Goal: Transaction & Acquisition: Subscribe to service/newsletter

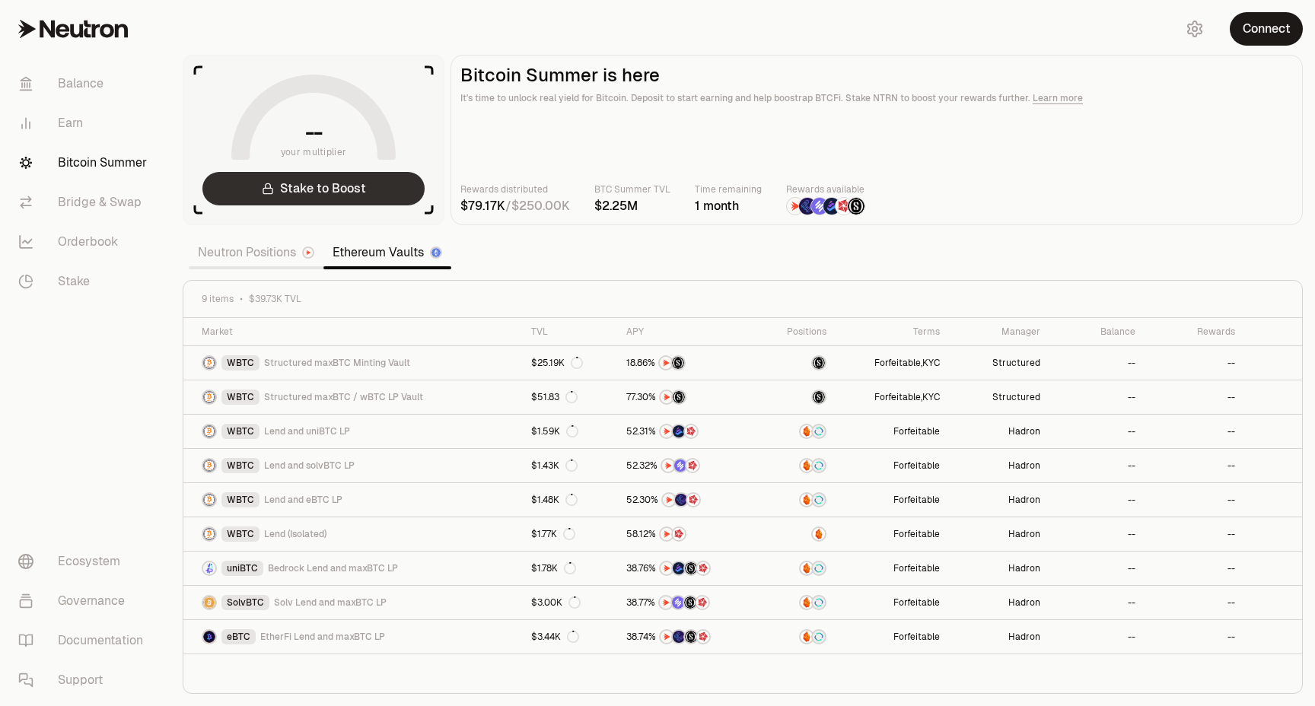
click at [365, 189] on link "Stake to Boost" at bounding box center [313, 188] width 222 height 33
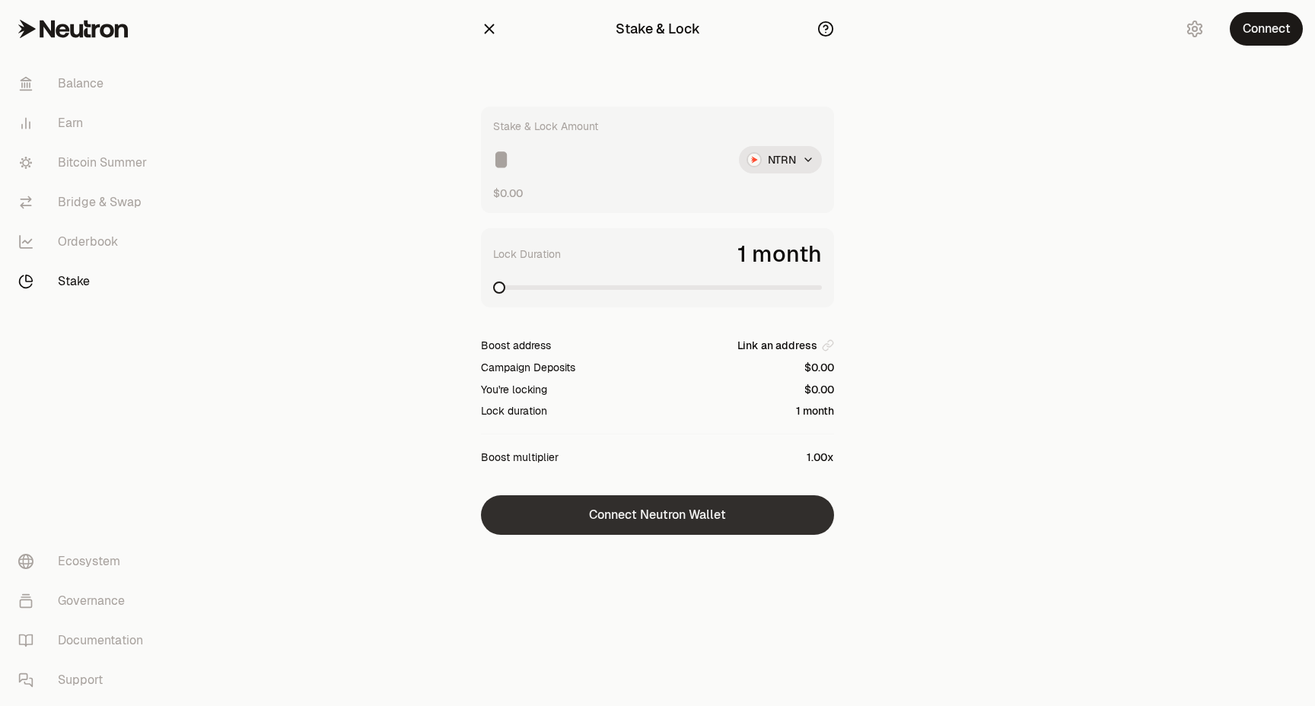
click at [693, 520] on button "Connect Neutron Wallet" at bounding box center [657, 515] width 353 height 40
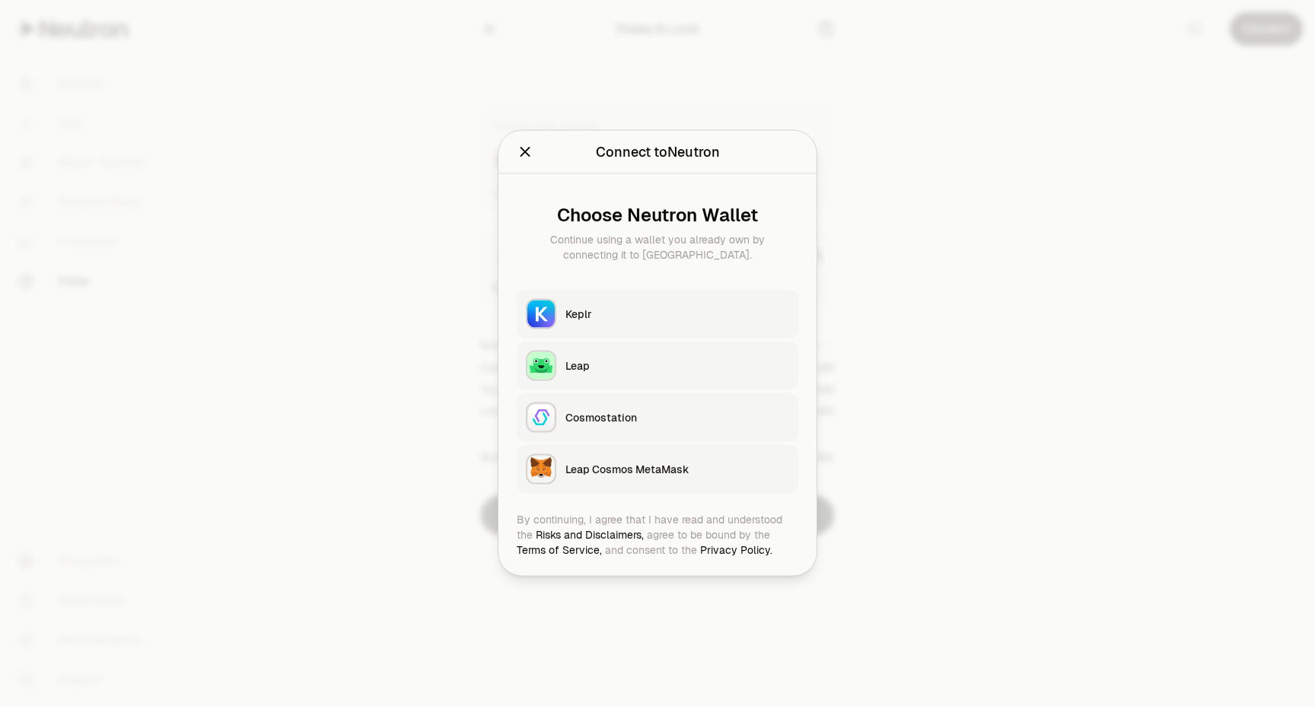
click at [590, 310] on div "Keplr" at bounding box center [677, 314] width 224 height 15
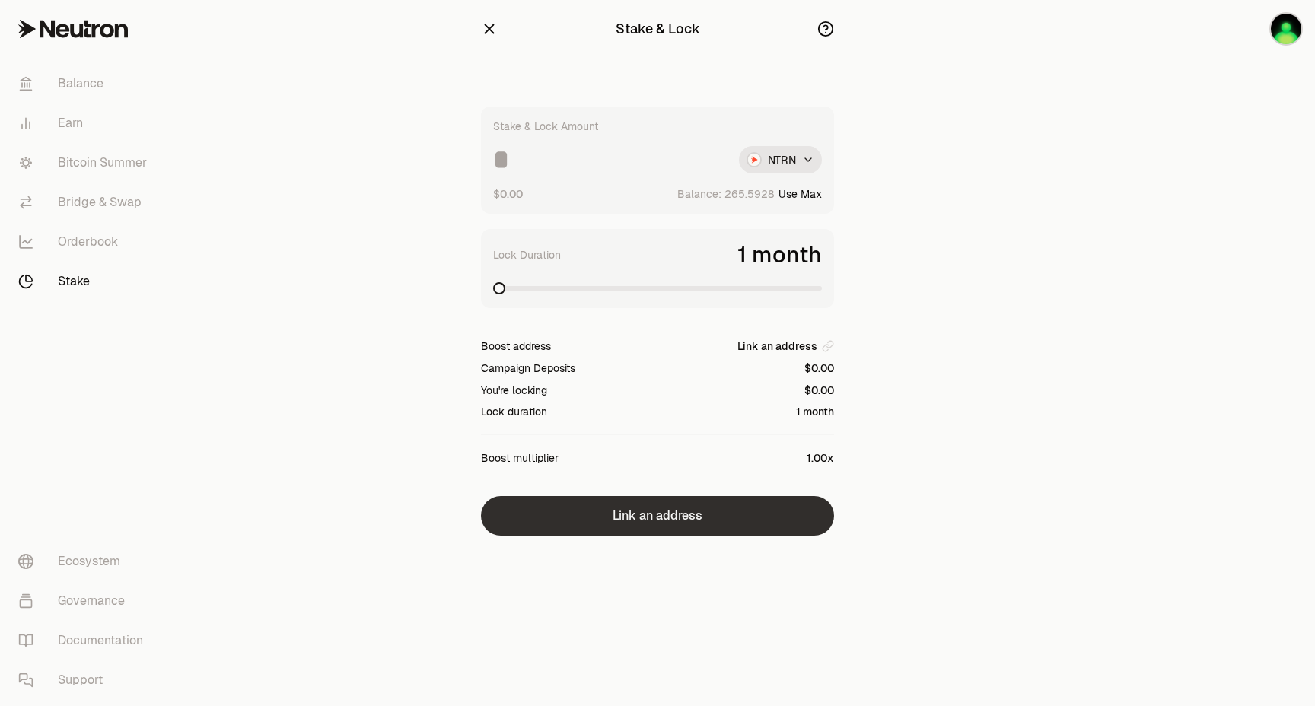
click at [654, 517] on button "Link an address" at bounding box center [657, 516] width 353 height 40
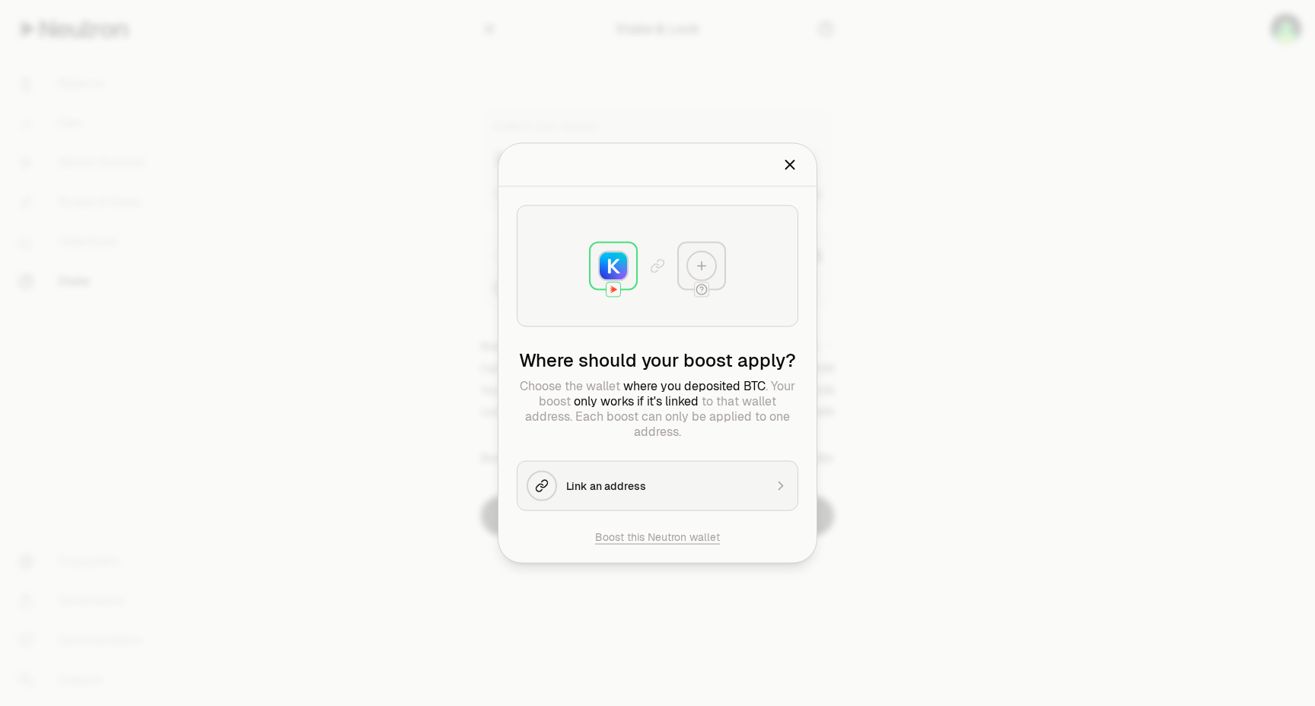
click at [632, 479] on div "Link an address" at bounding box center [665, 486] width 198 height 15
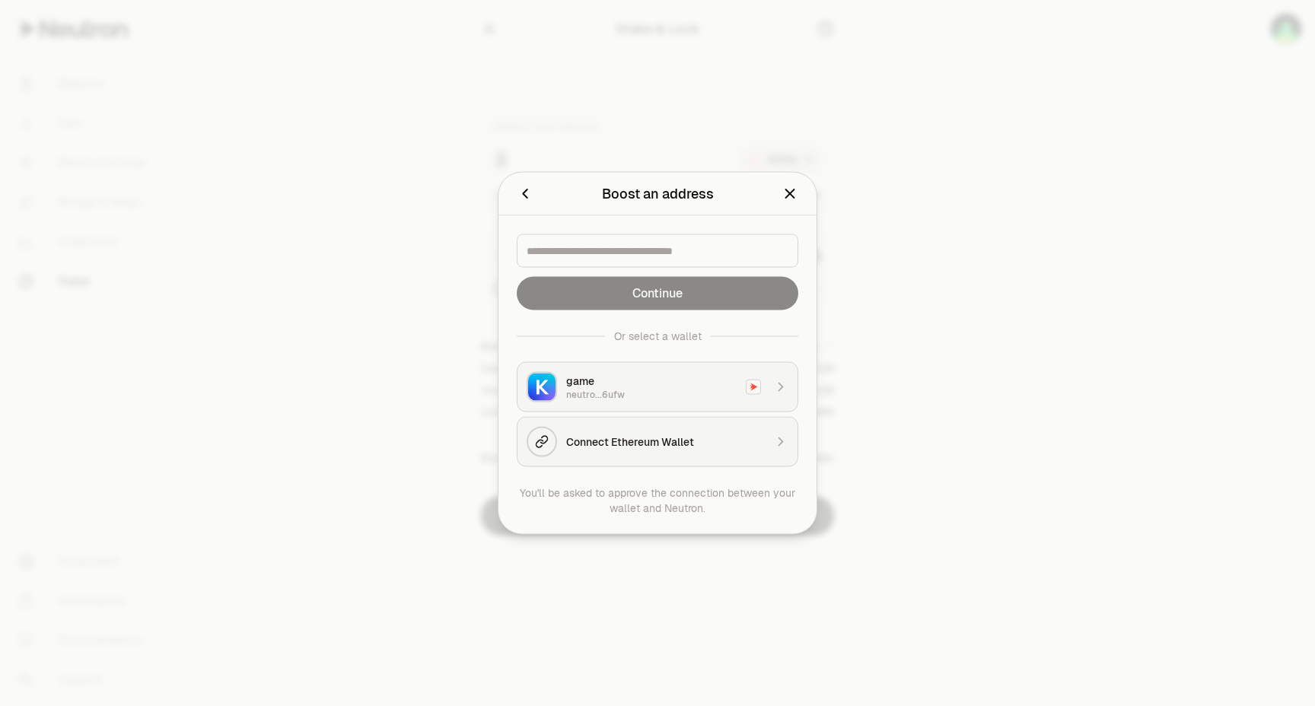
click at [733, 393] on div "neutro...6ufw" at bounding box center [651, 395] width 170 height 12
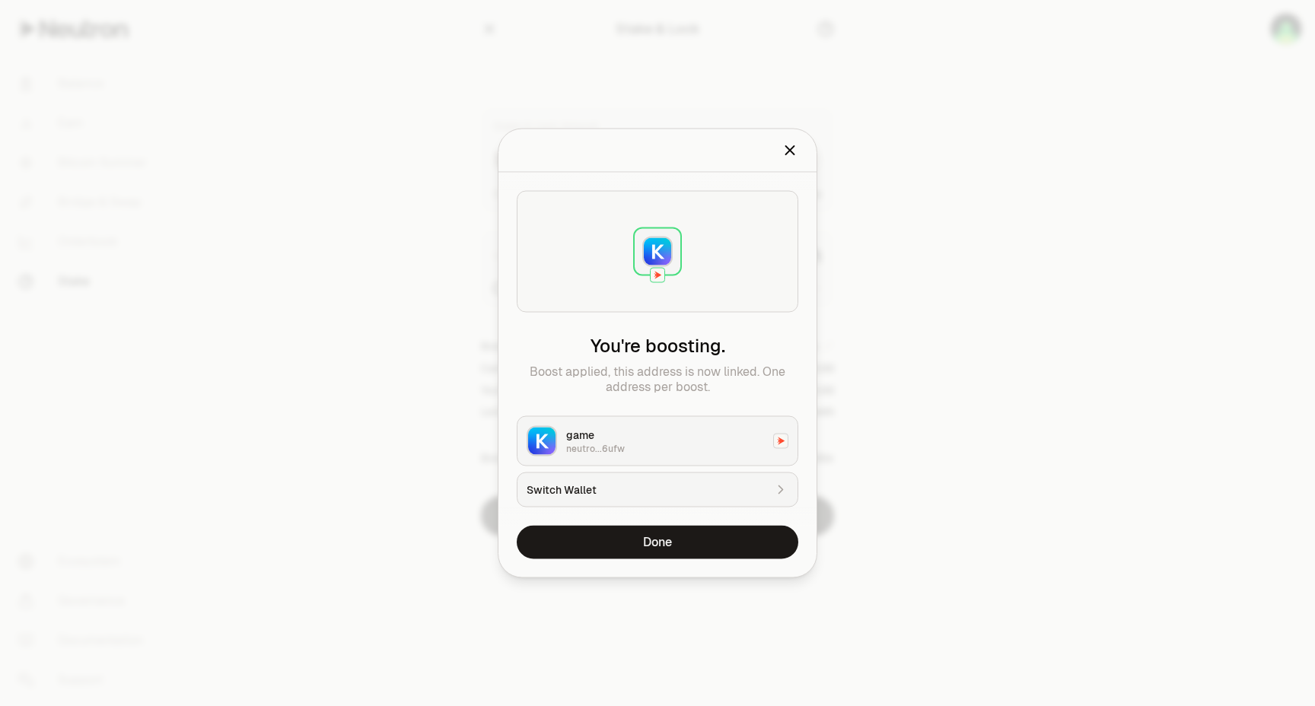
click at [662, 437] on div "game" at bounding box center [665, 435] width 198 height 15
click at [640, 542] on button "Done" at bounding box center [658, 542] width 282 height 33
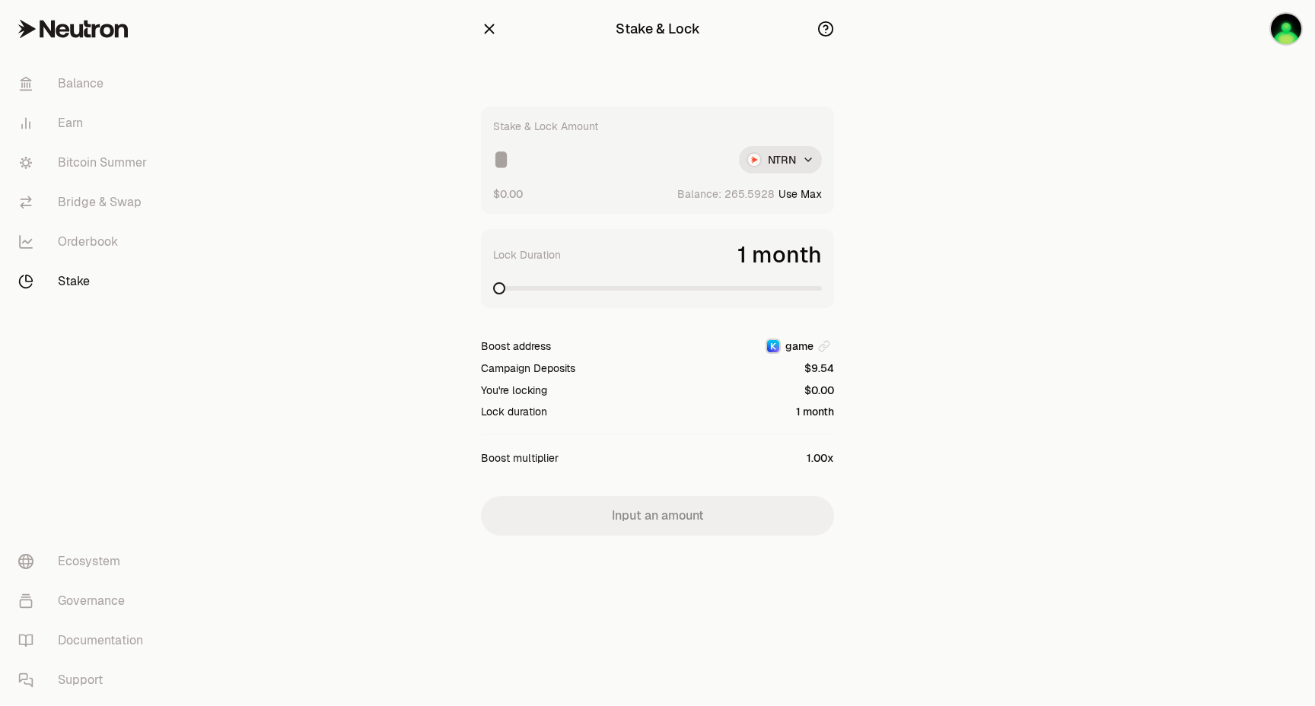
click at [524, 166] on input at bounding box center [610, 159] width 234 height 27
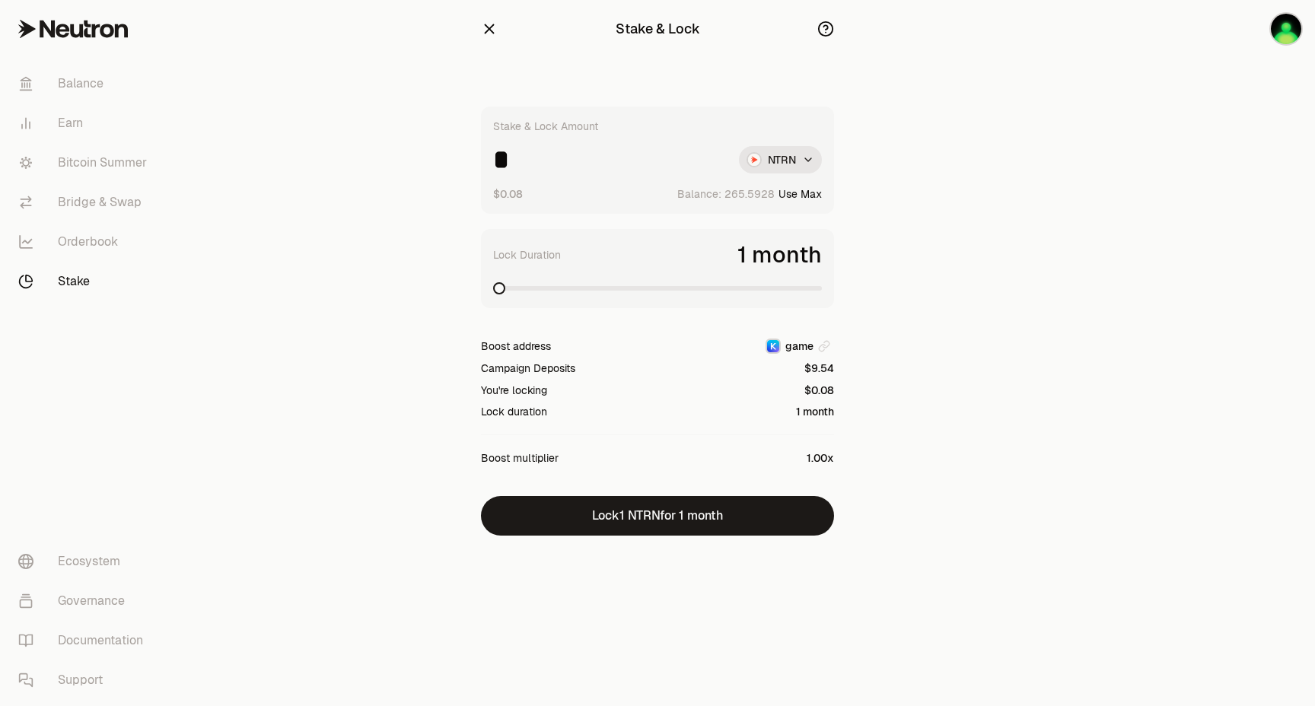
type input "*"
click at [482, 30] on icon "button" at bounding box center [489, 29] width 17 height 17
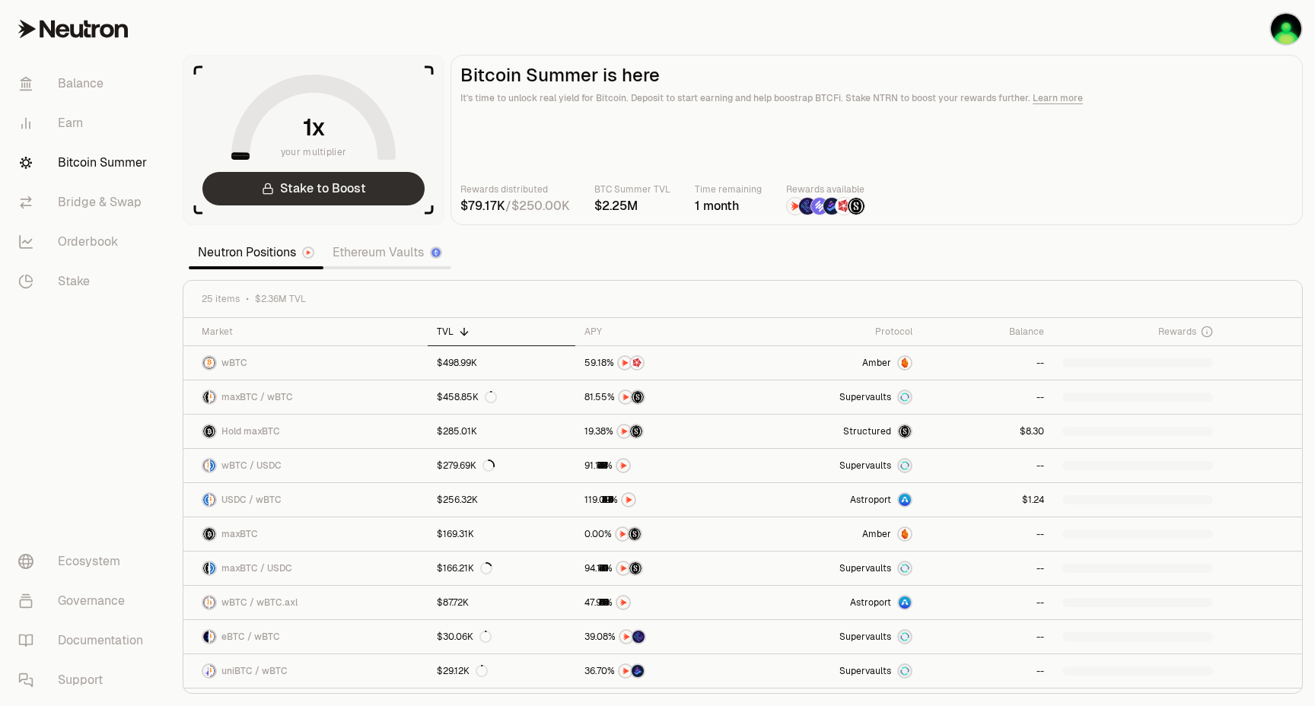
click at [375, 189] on link "Stake to Boost" at bounding box center [313, 188] width 222 height 33
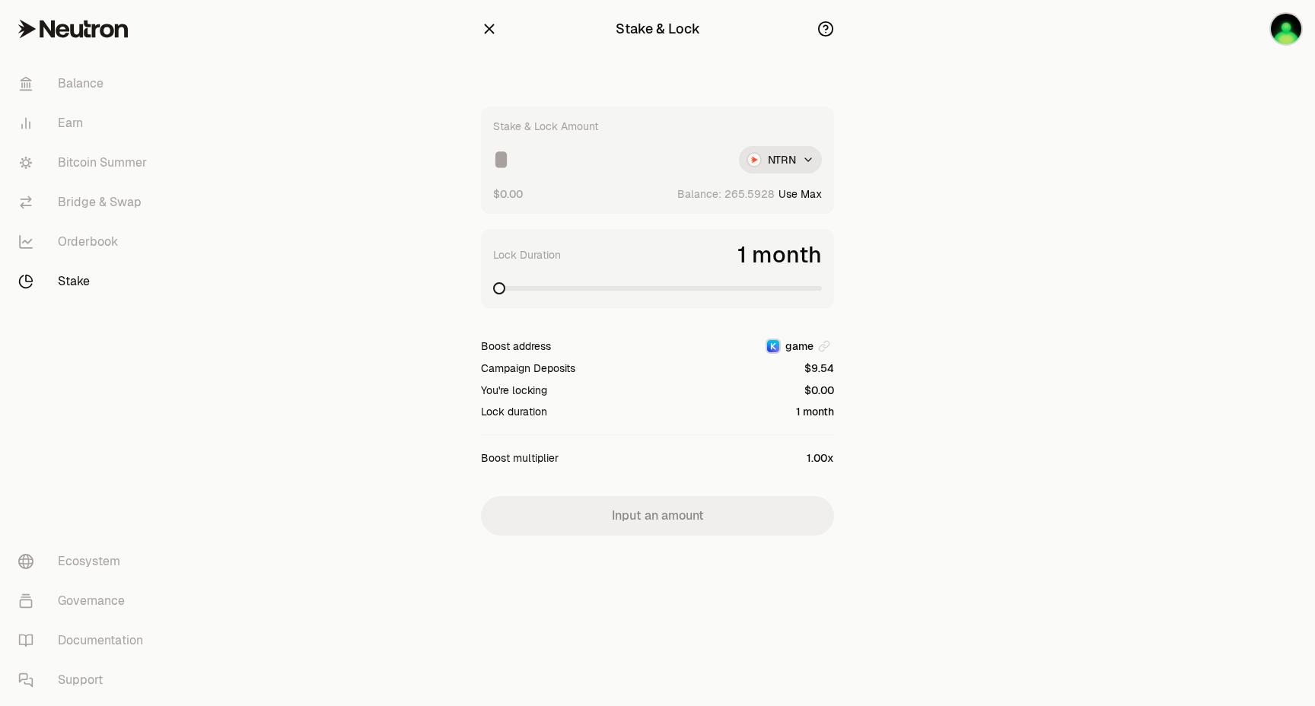
click at [523, 150] on input at bounding box center [610, 159] width 234 height 27
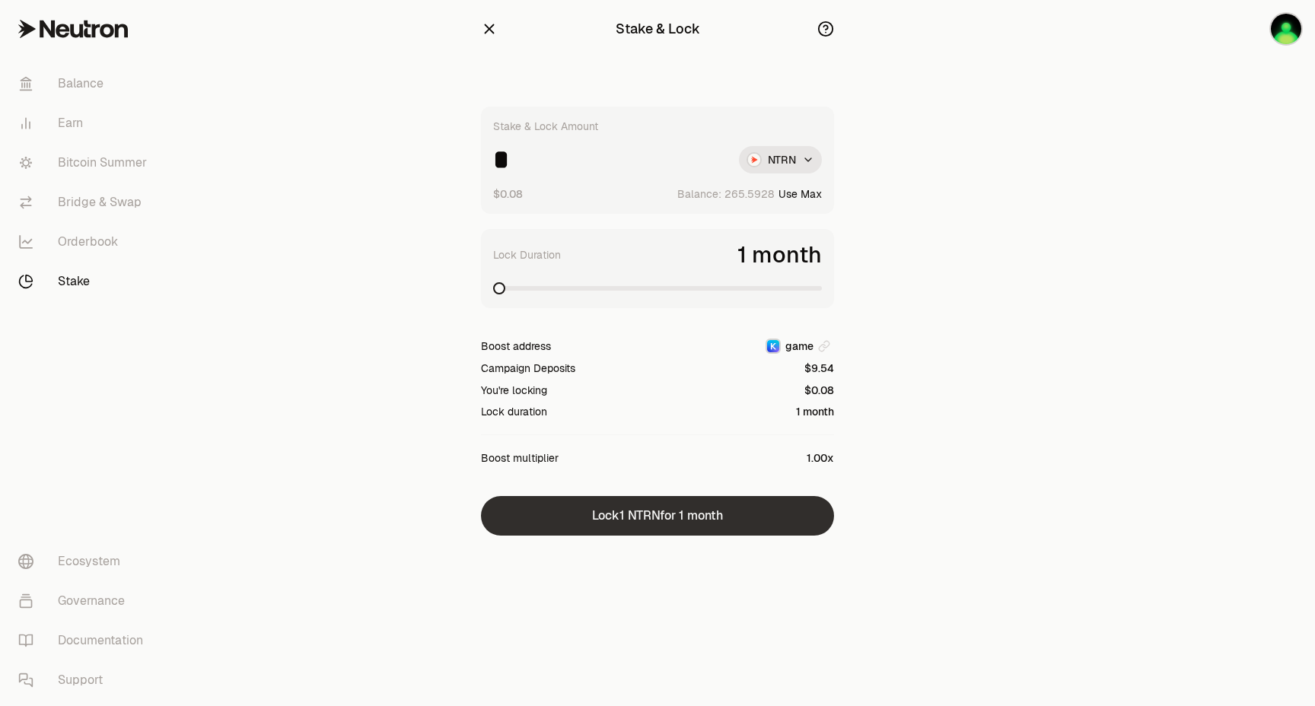
type input "*"
click at [600, 521] on button "Lock 1 NTRN for 1 month" at bounding box center [657, 516] width 353 height 40
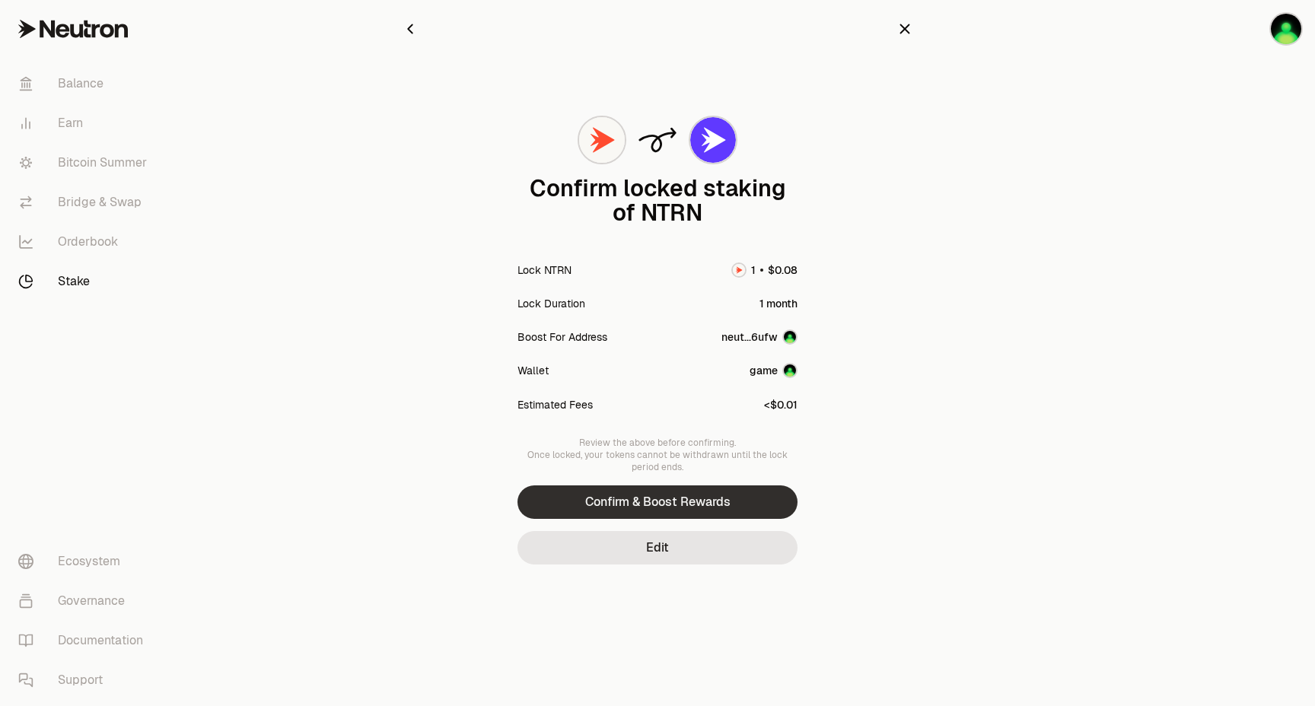
click at [644, 498] on button "Confirm & Boost Rewards" at bounding box center [657, 501] width 280 height 33
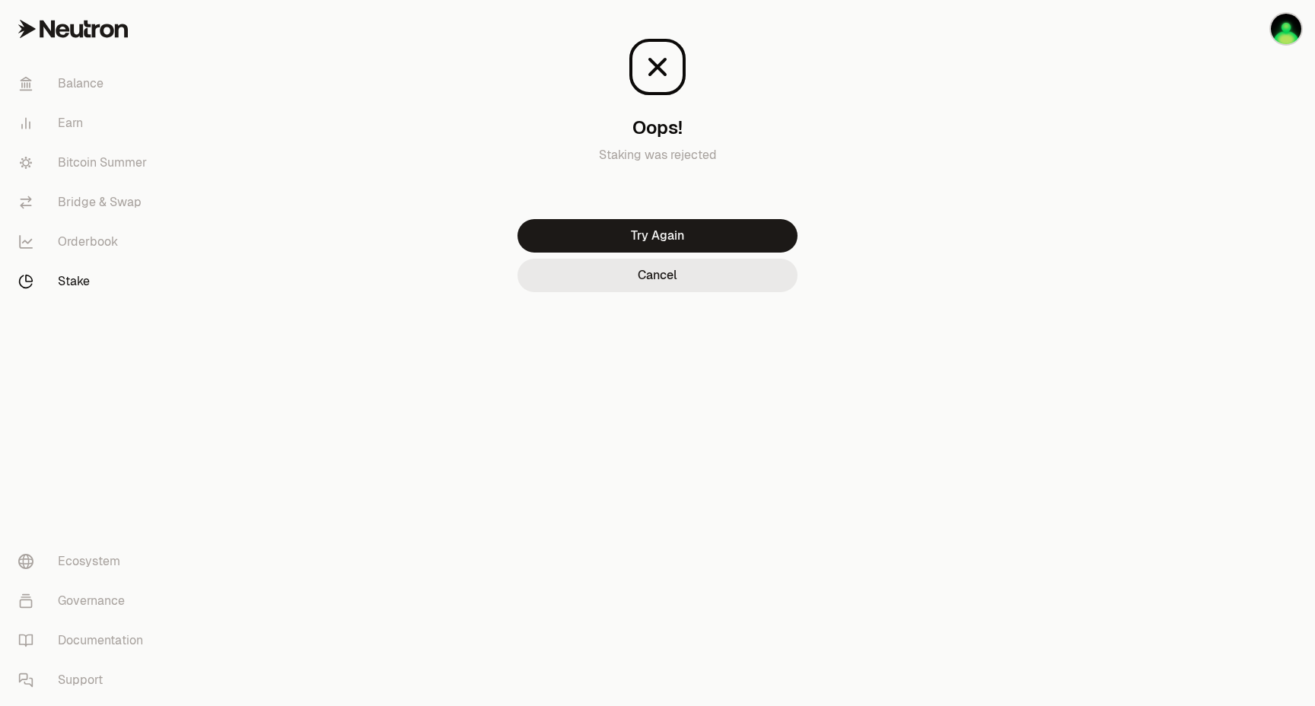
click at [674, 281] on button "Cancel" at bounding box center [657, 275] width 280 height 33
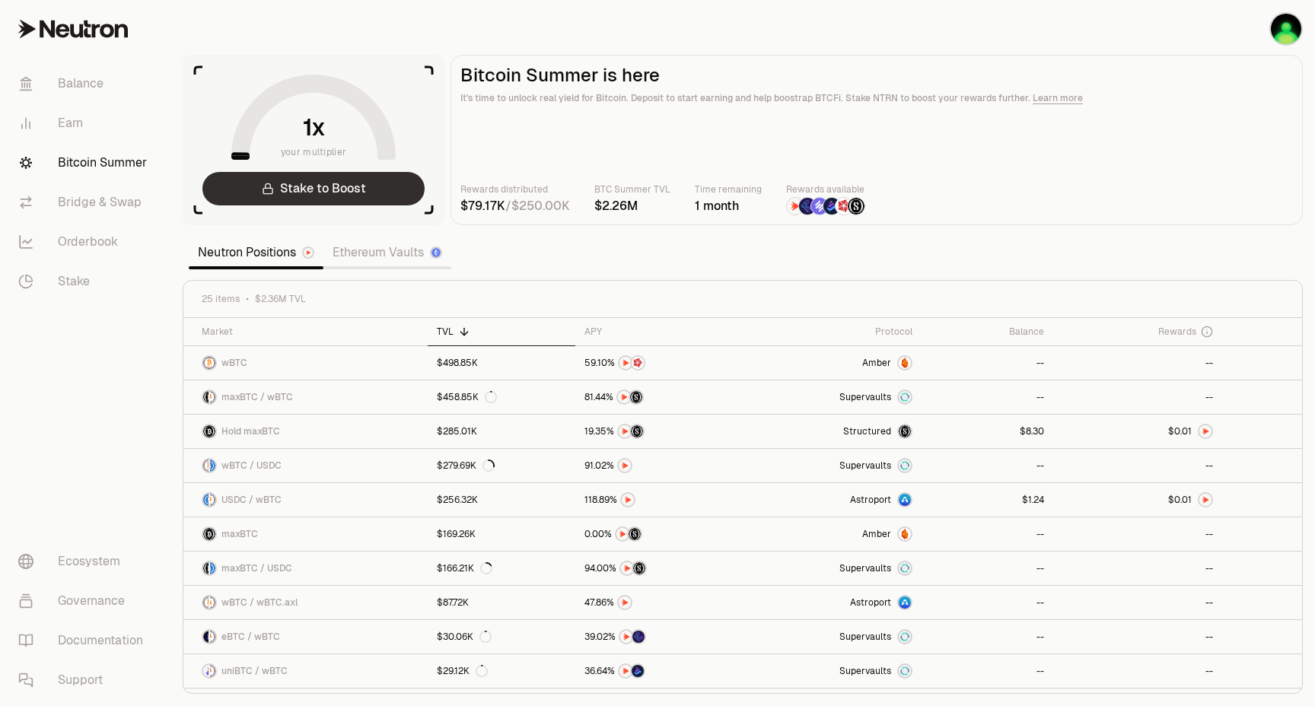
click at [351, 183] on link "Stake to Boost" at bounding box center [313, 188] width 222 height 33
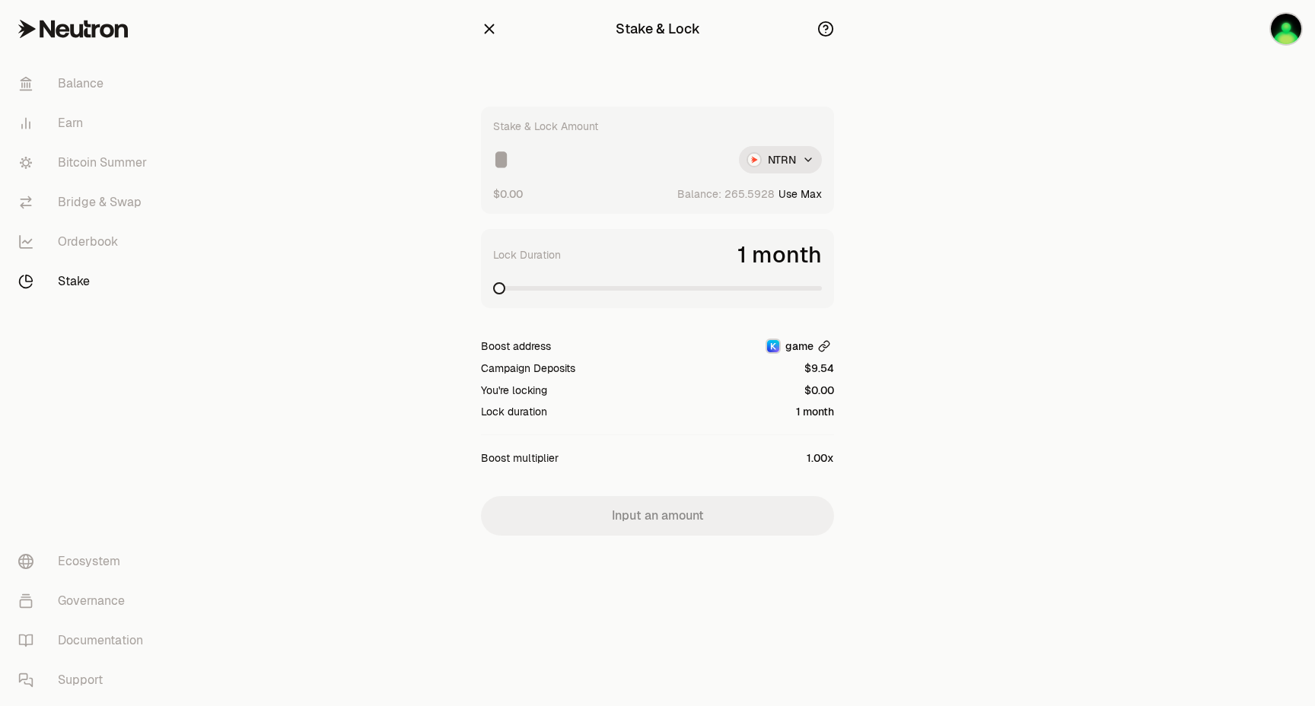
click at [798, 345] on span "game" at bounding box center [799, 346] width 28 height 15
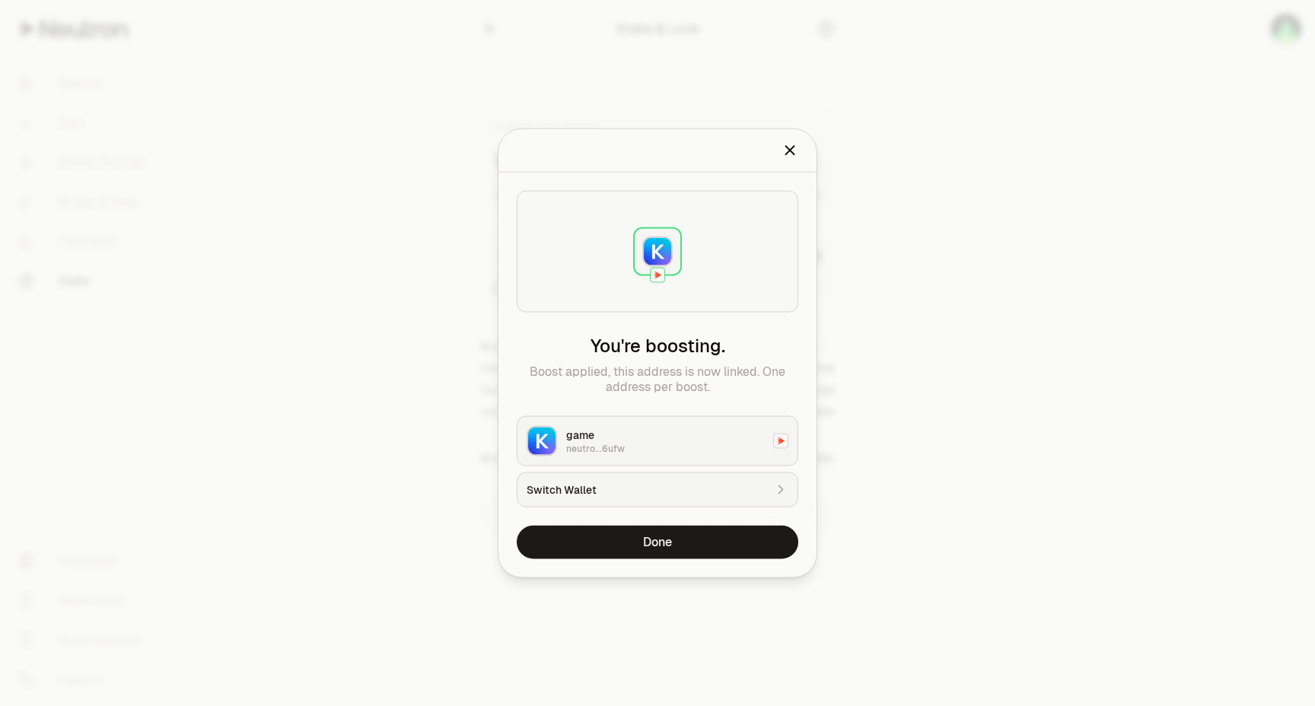
click at [639, 486] on div "Switch Wallet" at bounding box center [645, 489] width 237 height 15
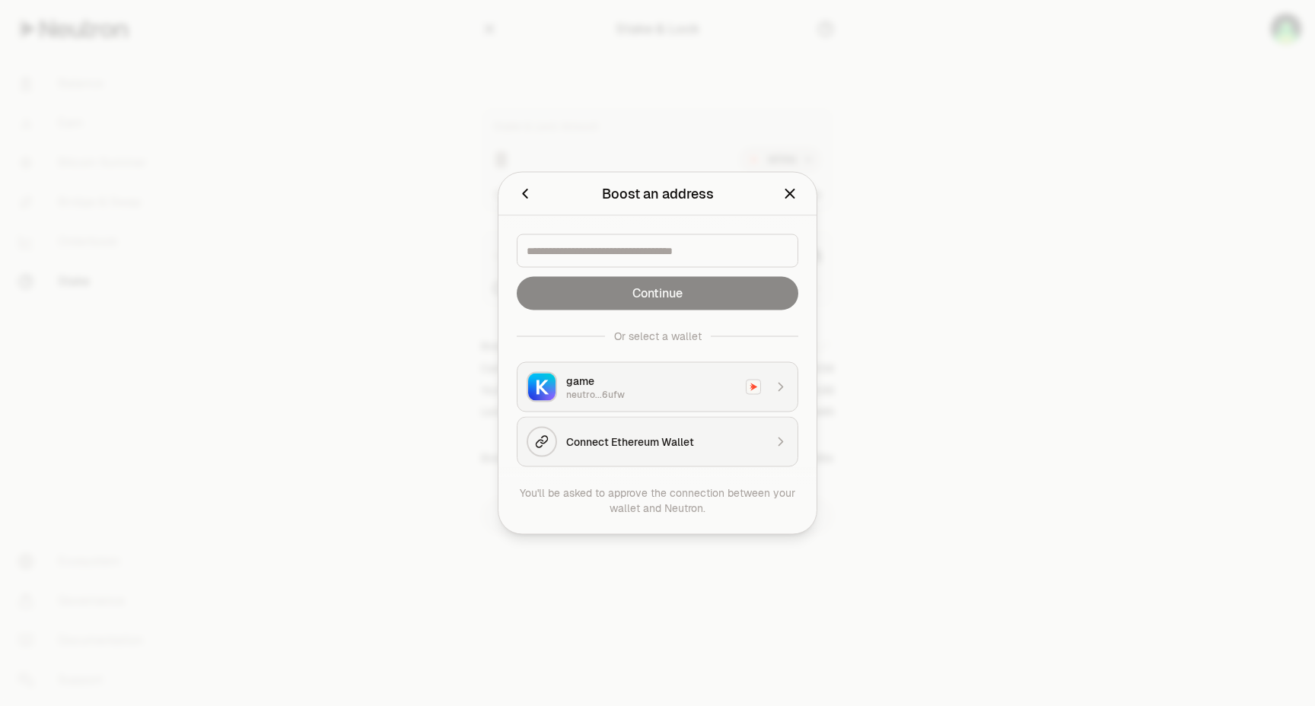
click at [590, 380] on div "game" at bounding box center [651, 381] width 170 height 15
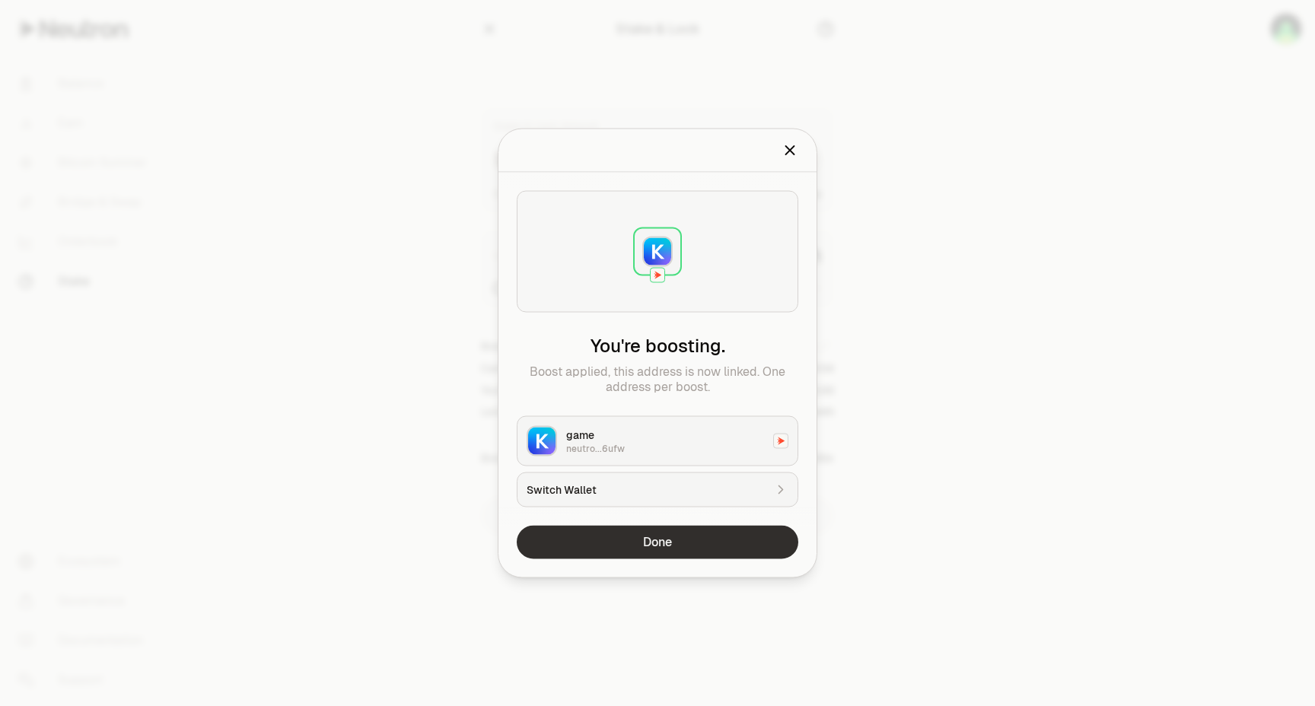
click at [636, 540] on button "Done" at bounding box center [658, 542] width 282 height 33
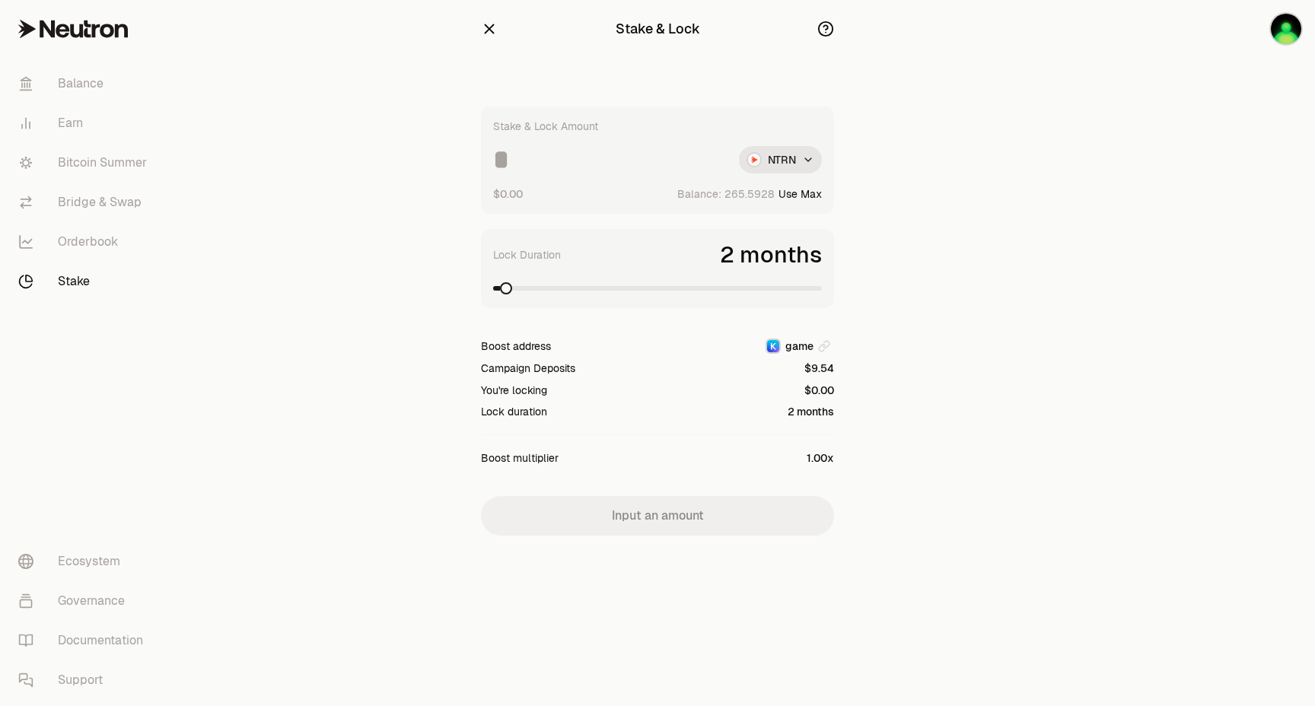
click at [503, 287] on span at bounding box center [506, 288] width 12 height 12
click at [527, 148] on input at bounding box center [610, 159] width 234 height 27
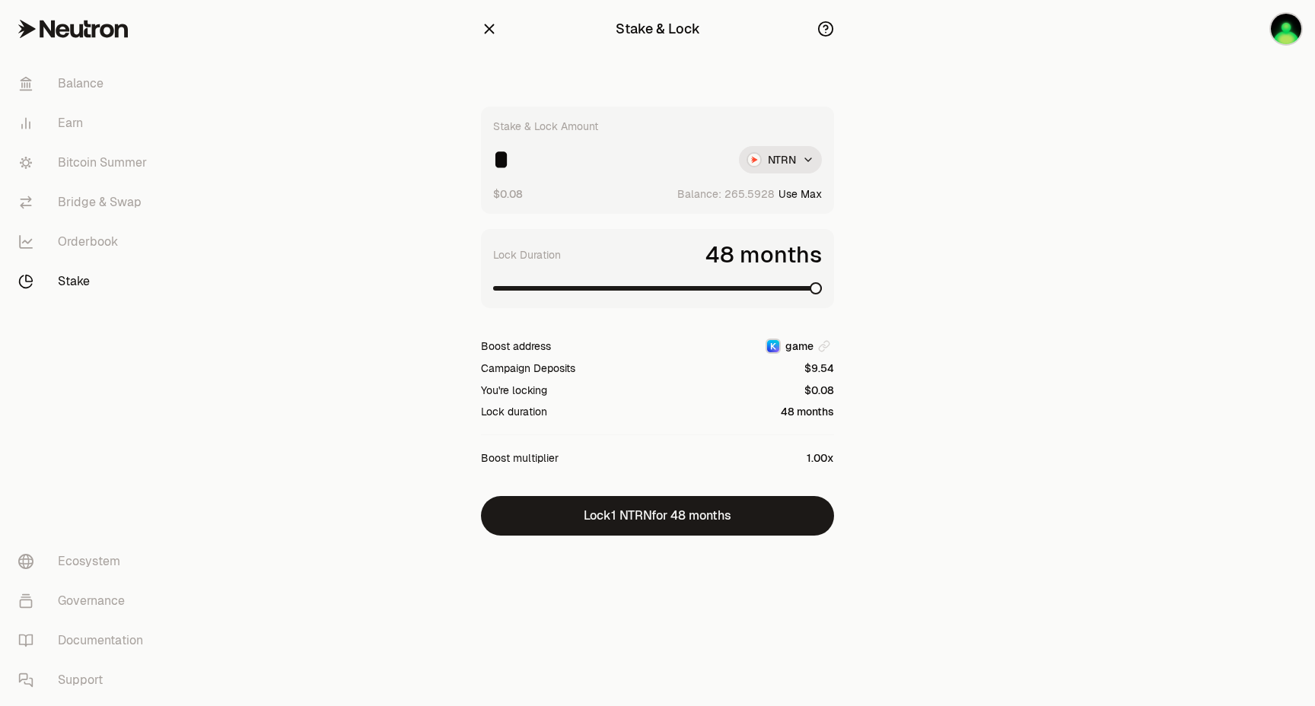
click at [822, 294] on span at bounding box center [816, 288] width 12 height 12
click at [513, 288] on span at bounding box center [519, 288] width 12 height 12
click at [803, 188] on button "Use Max" at bounding box center [799, 193] width 43 height 15
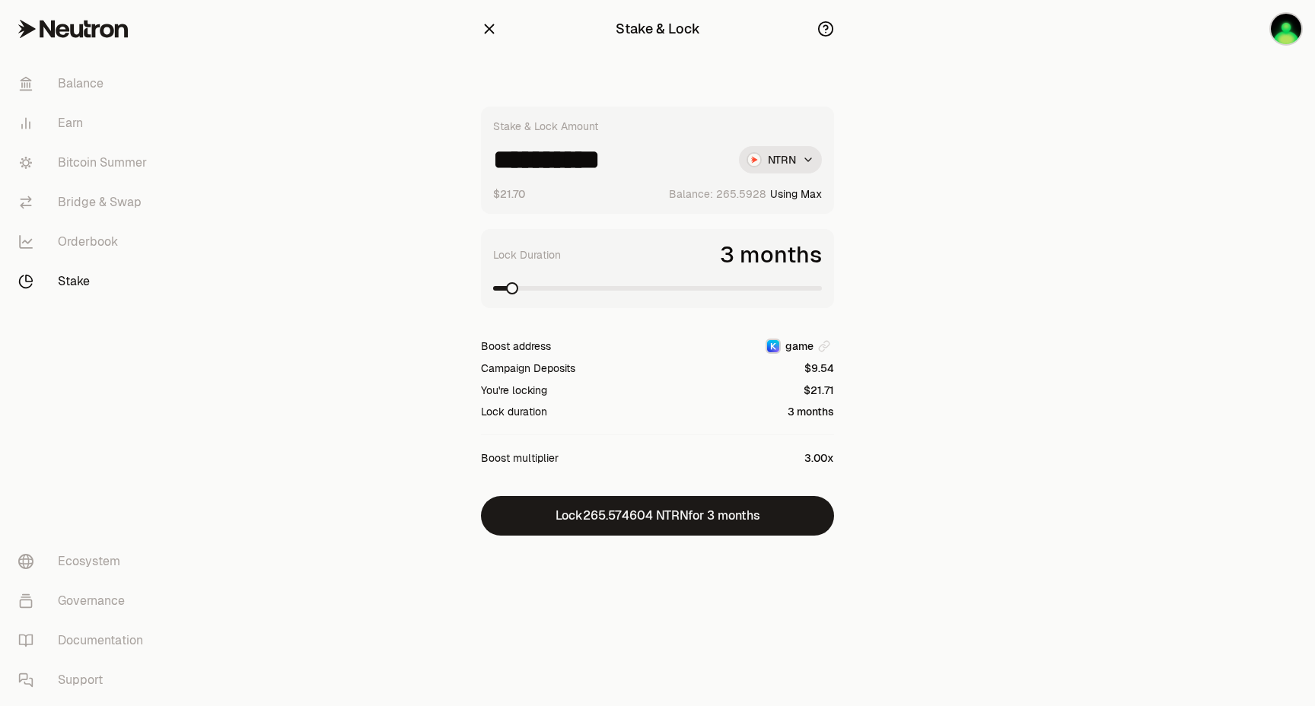
type input "**********"
click at [528, 288] on span at bounding box center [533, 288] width 12 height 12
click at [777, 157] on html "**********" at bounding box center [657, 353] width 1315 height 706
click at [496, 28] on icon "button" at bounding box center [489, 29] width 17 height 17
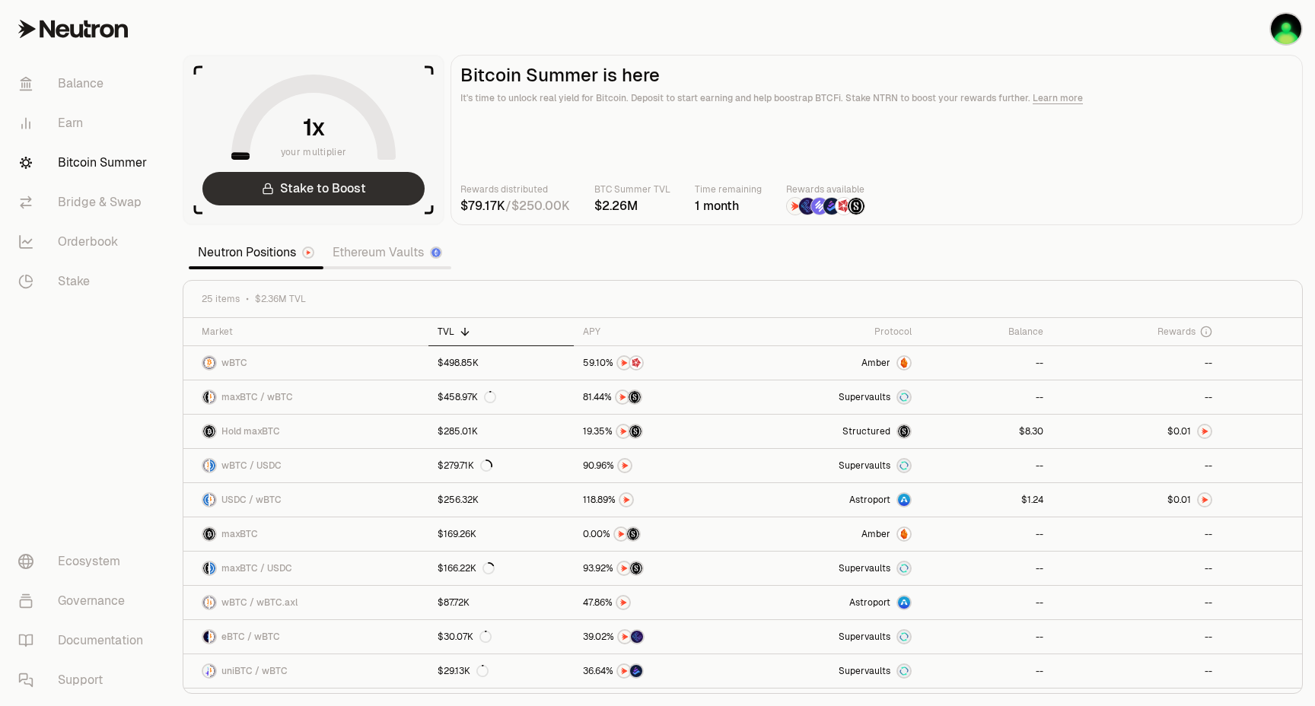
click at [350, 175] on link "Stake to Boost" at bounding box center [313, 188] width 222 height 33
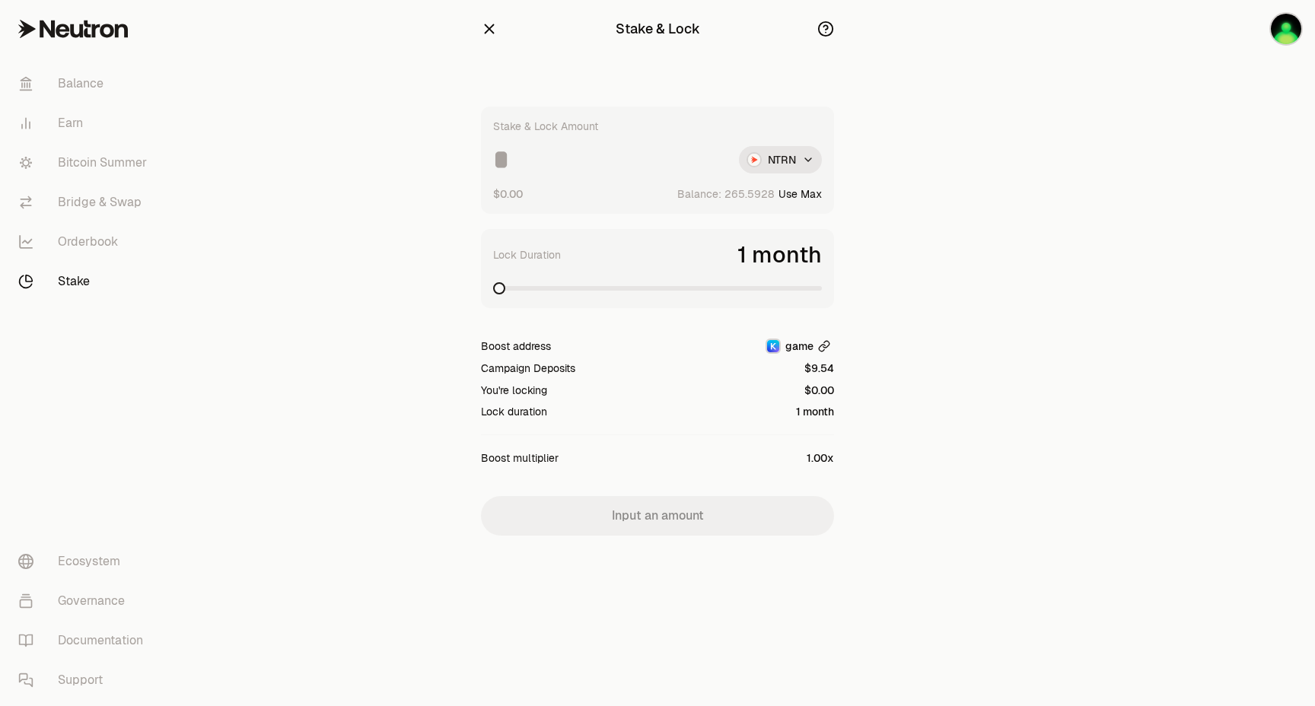
click at [798, 346] on span "game" at bounding box center [799, 346] width 28 height 15
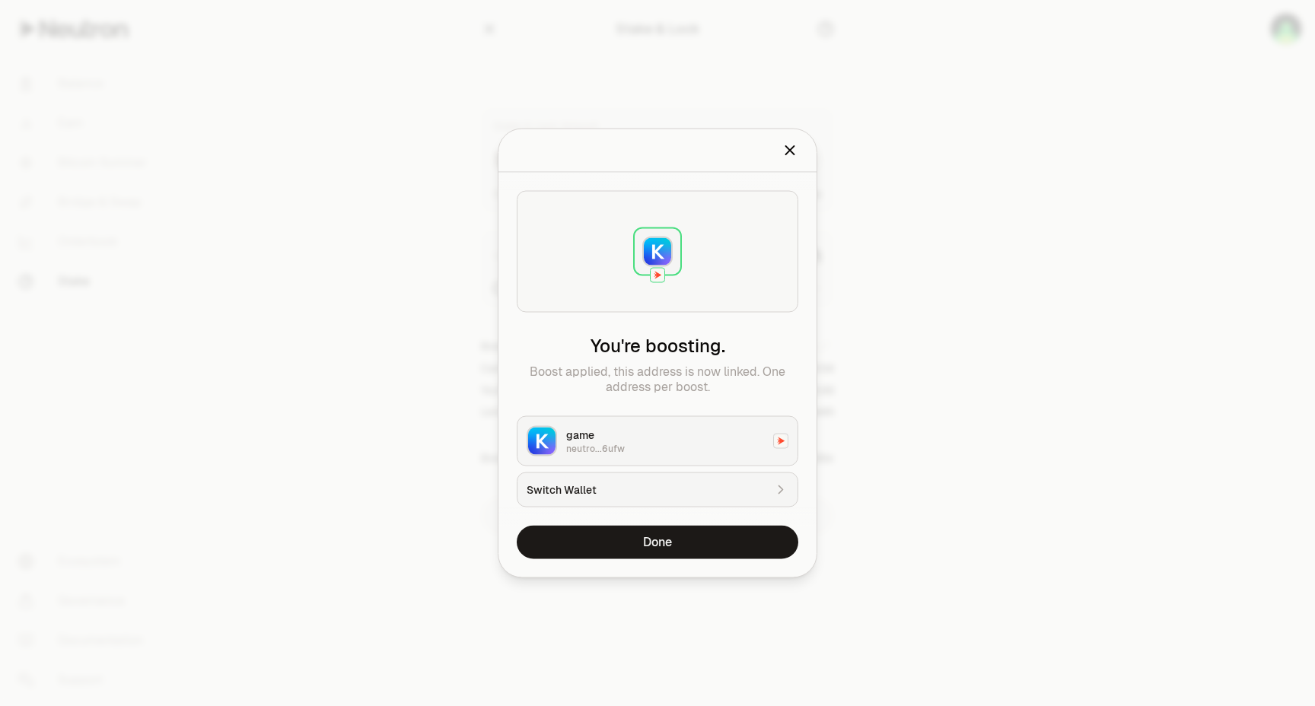
click at [665, 256] on img at bounding box center [657, 251] width 27 height 27
click at [647, 452] on div "neutro...6ufw" at bounding box center [665, 449] width 198 height 12
click at [778, 441] on img at bounding box center [781, 441] width 14 height 14
click at [696, 482] on div "Switch Wallet" at bounding box center [645, 489] width 237 height 15
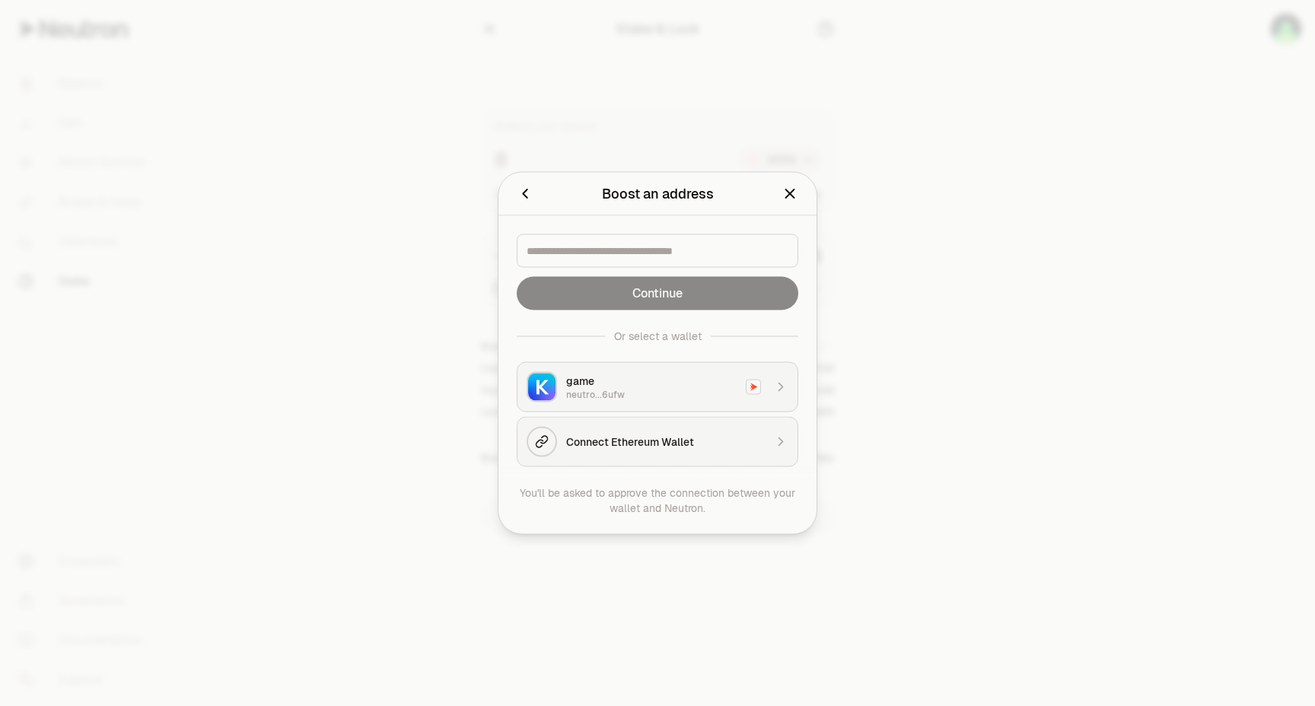
click at [613, 447] on div "Connect Ethereum Wallet" at bounding box center [665, 441] width 198 height 15
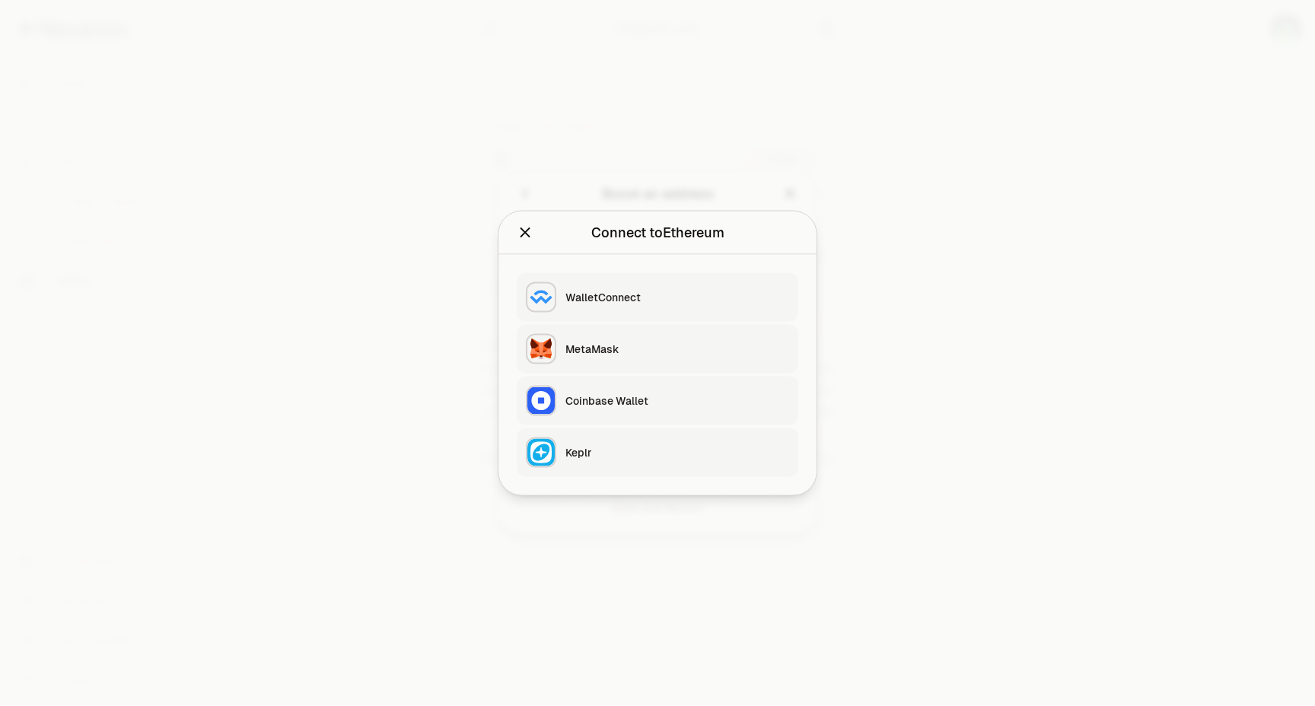
click at [586, 453] on div "Keplr" at bounding box center [677, 452] width 224 height 15
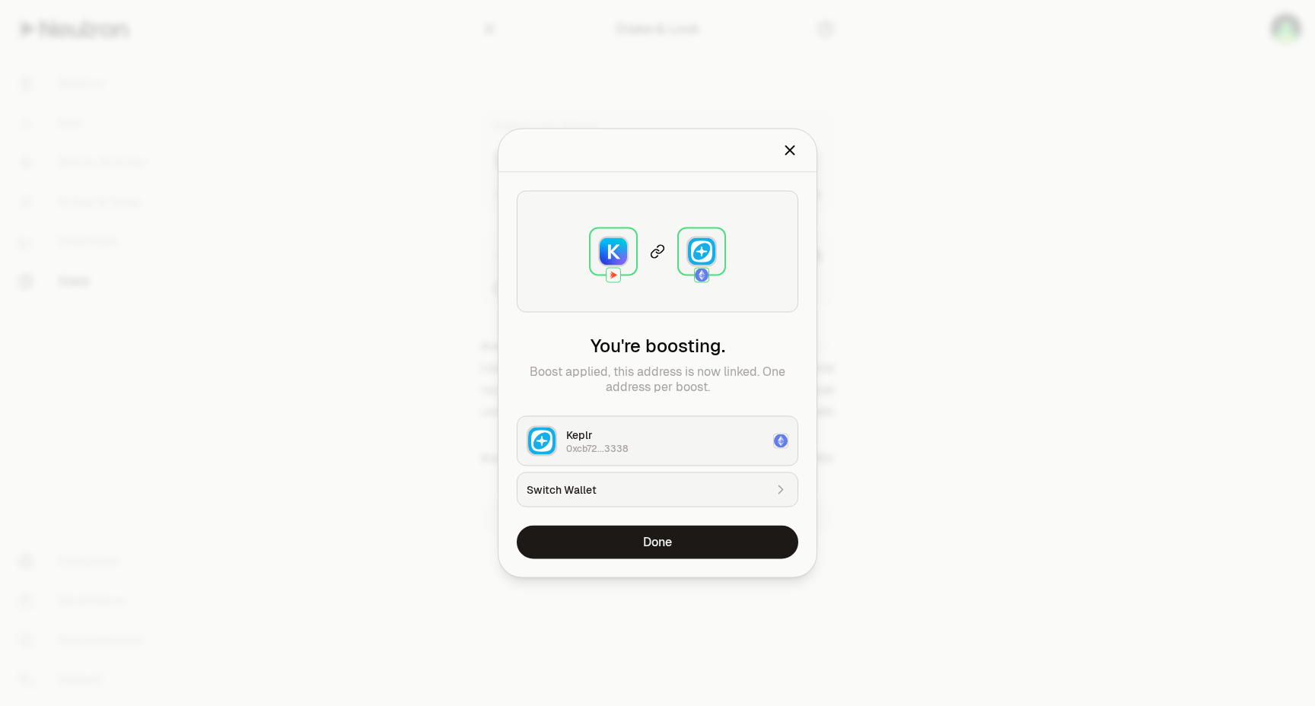
click at [776, 439] on img at bounding box center [781, 441] width 14 height 14
click at [658, 457] on div "Keplr 0xcb72...3338" at bounding box center [658, 441] width 282 height 50
click at [560, 453] on div "Keplr 0xcb72...3338" at bounding box center [658, 441] width 282 height 50
click at [583, 498] on button "Switch Wallet" at bounding box center [658, 489] width 282 height 35
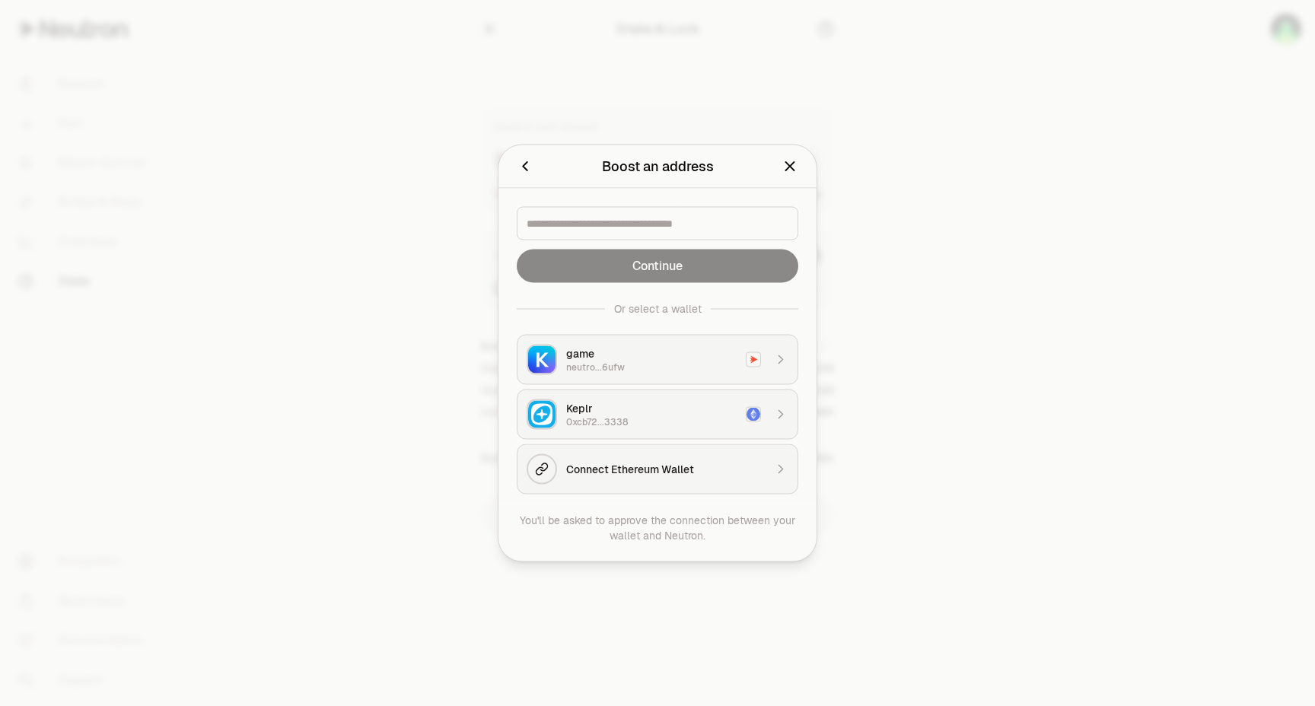
click at [628, 357] on div "game" at bounding box center [651, 353] width 170 height 15
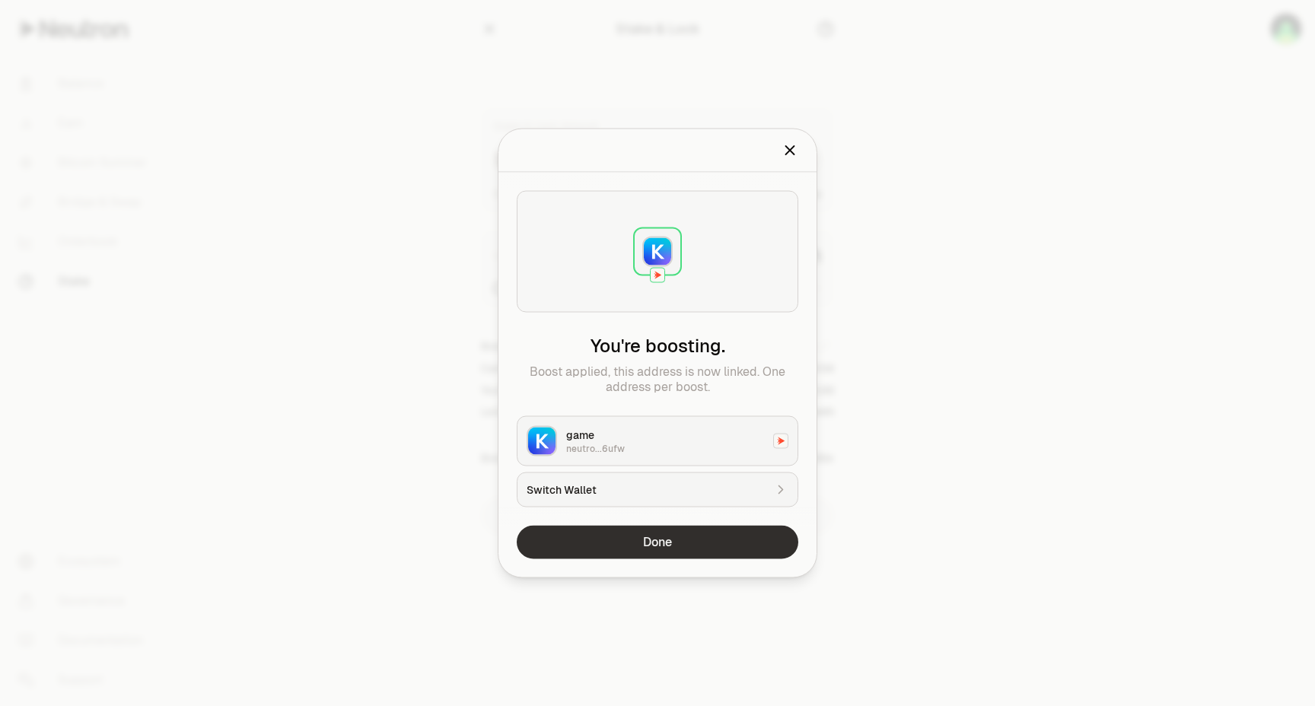
click at [624, 540] on button "Done" at bounding box center [658, 542] width 282 height 33
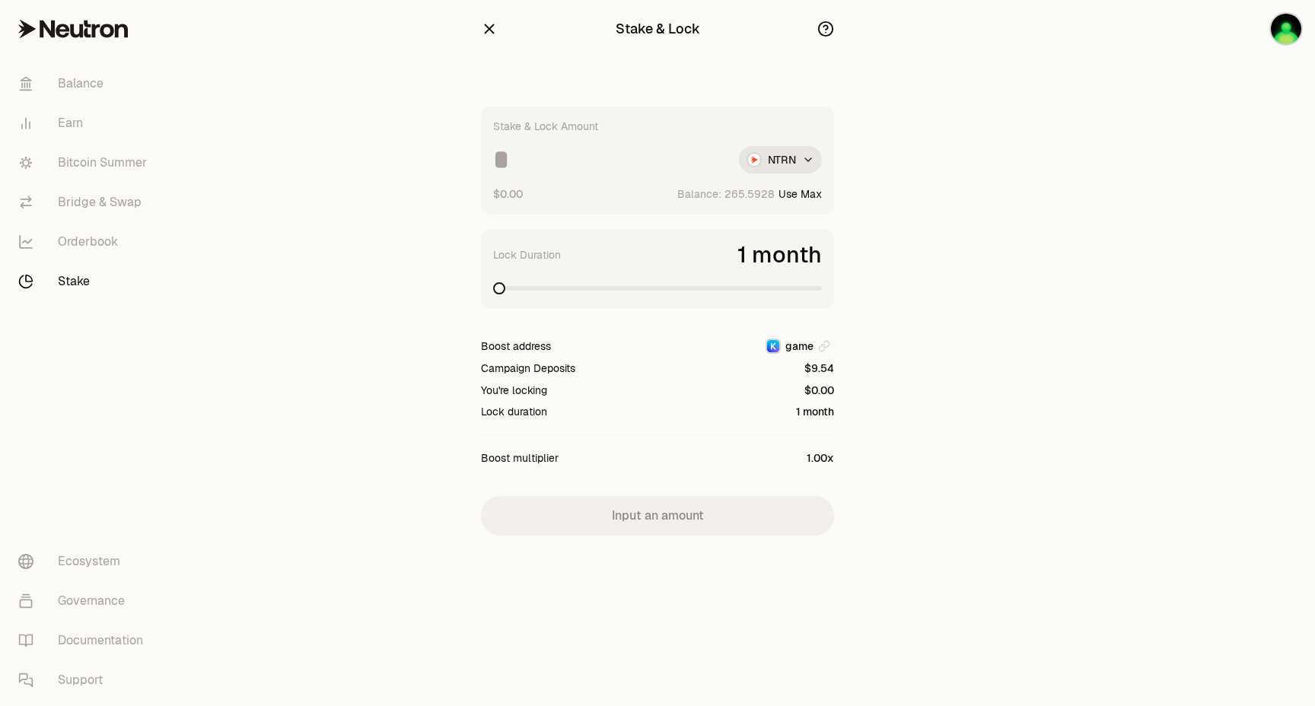
click at [483, 33] on icon "button" at bounding box center [489, 29] width 17 height 17
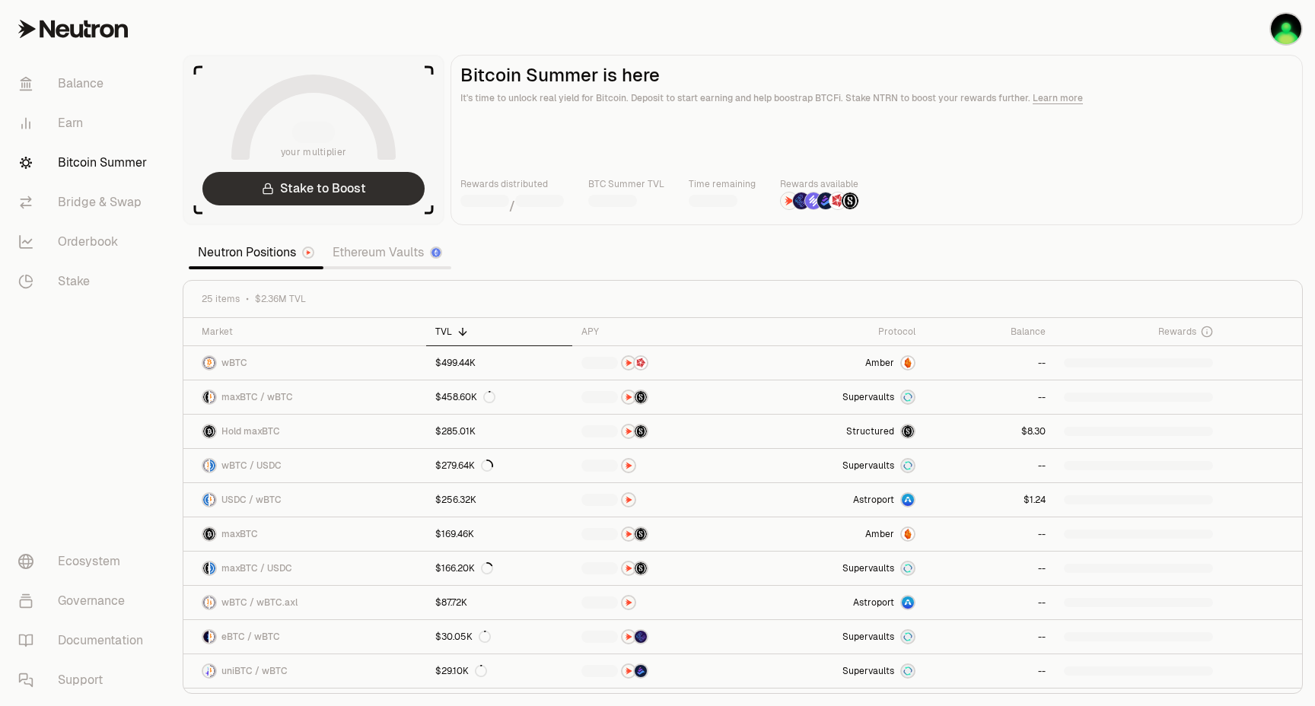
click at [369, 196] on link "Stake to Boost" at bounding box center [313, 188] width 222 height 33
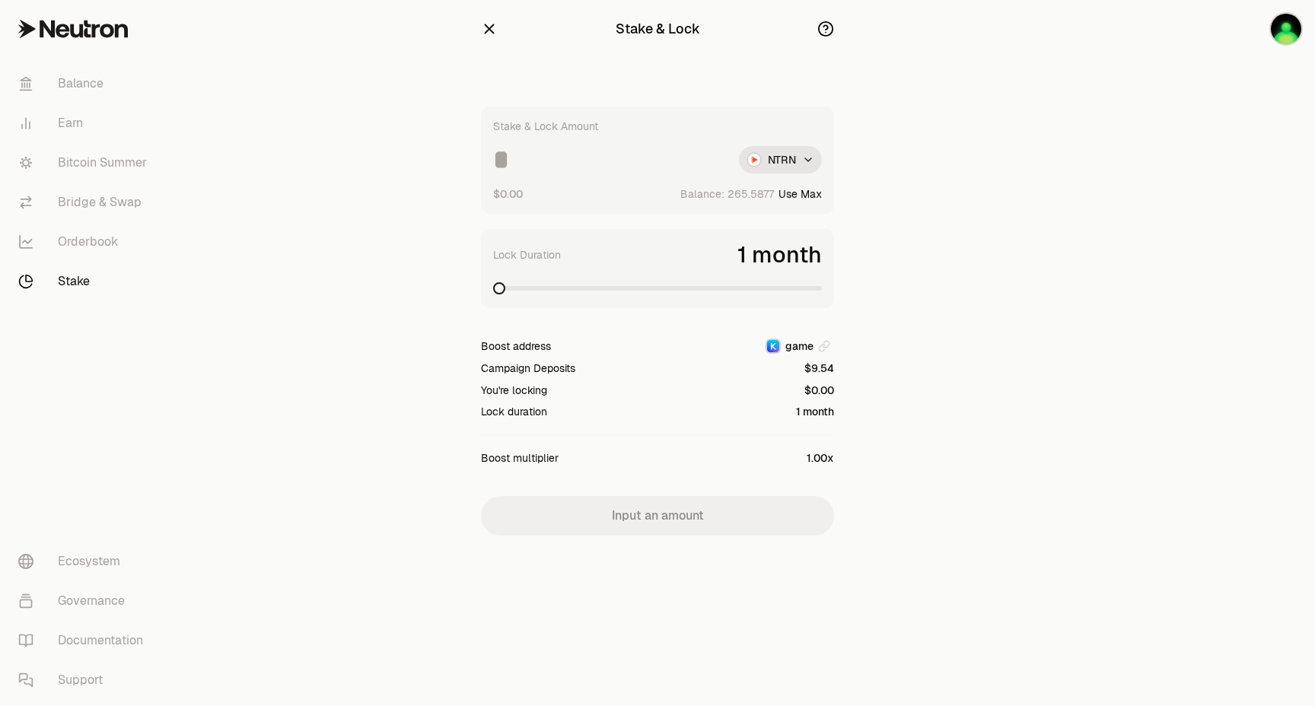
click at [826, 27] on icon "button" at bounding box center [825, 29] width 17 height 17
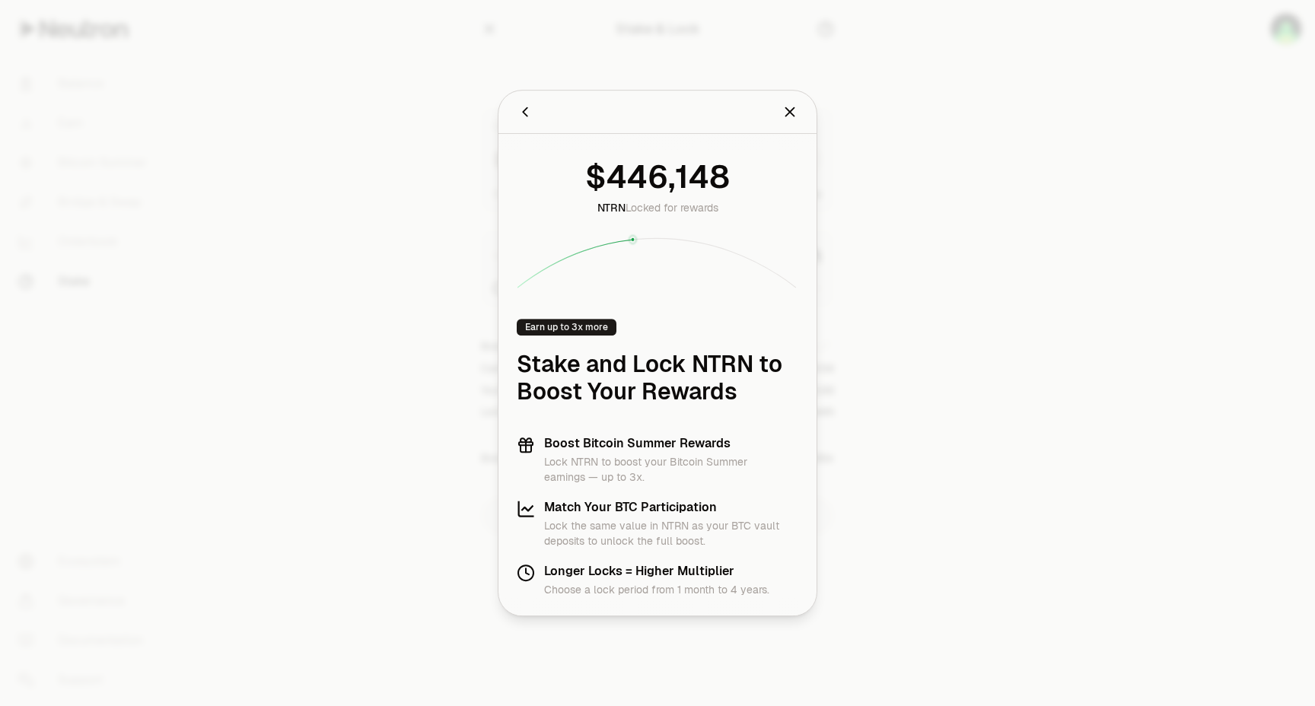
click at [791, 108] on icon "Close" at bounding box center [789, 111] width 17 height 17
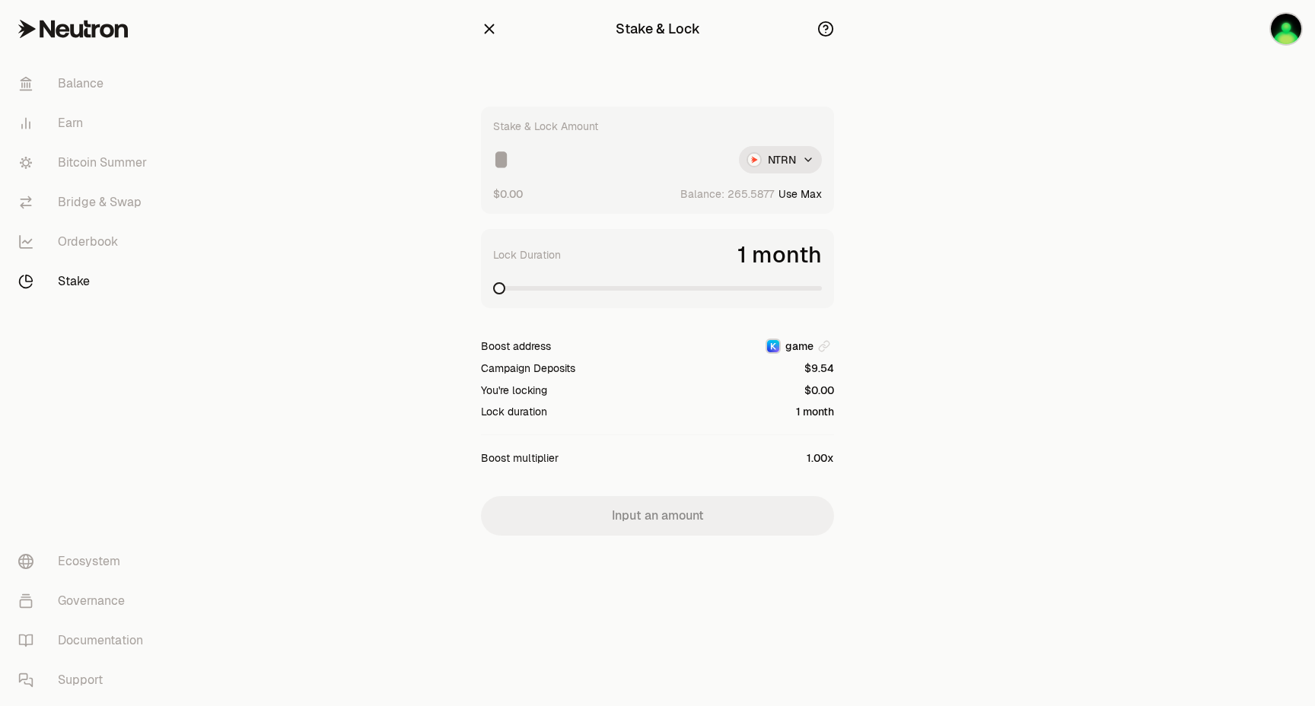
click at [946, 129] on section "Stake & Lock Stake & Lock Amount NTRN $0.00 Balance: Use Max Lock Duration 1 mo…" at bounding box center [657, 298] width 585 height 597
click at [824, 30] on icon "button" at bounding box center [825, 29] width 17 height 17
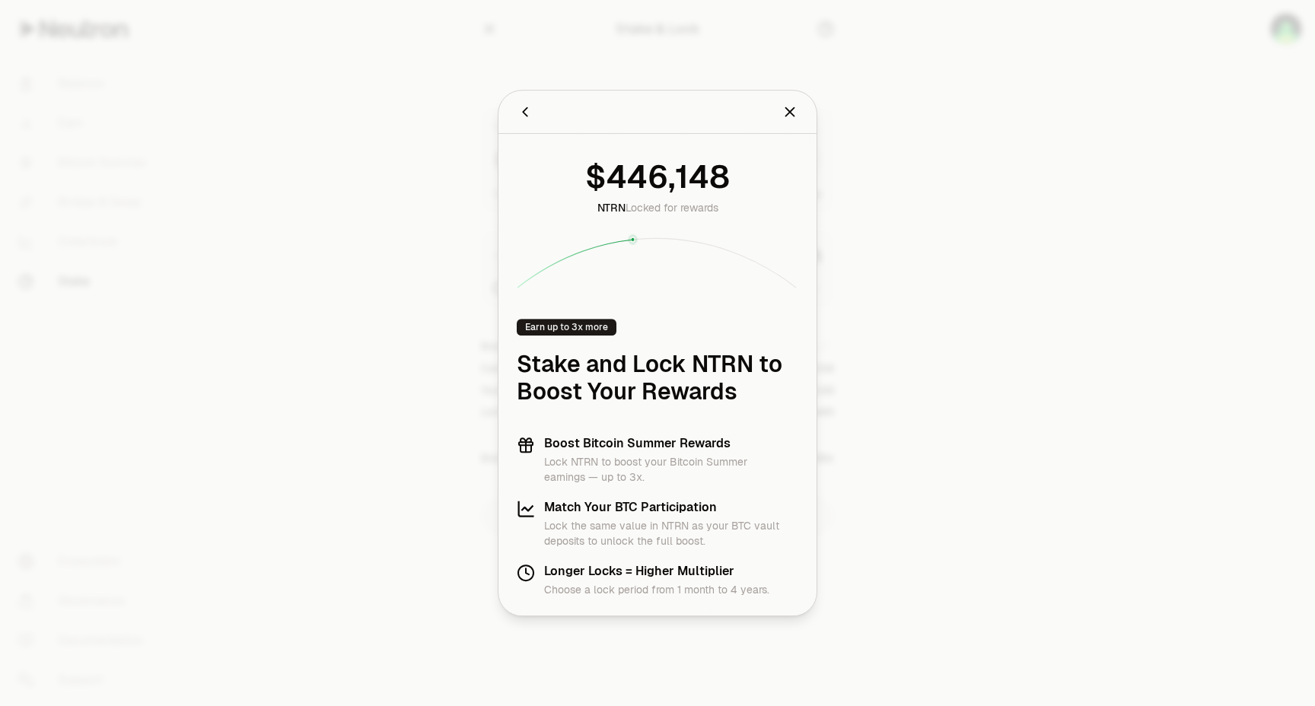
click at [795, 111] on icon "Close" at bounding box center [789, 111] width 17 height 17
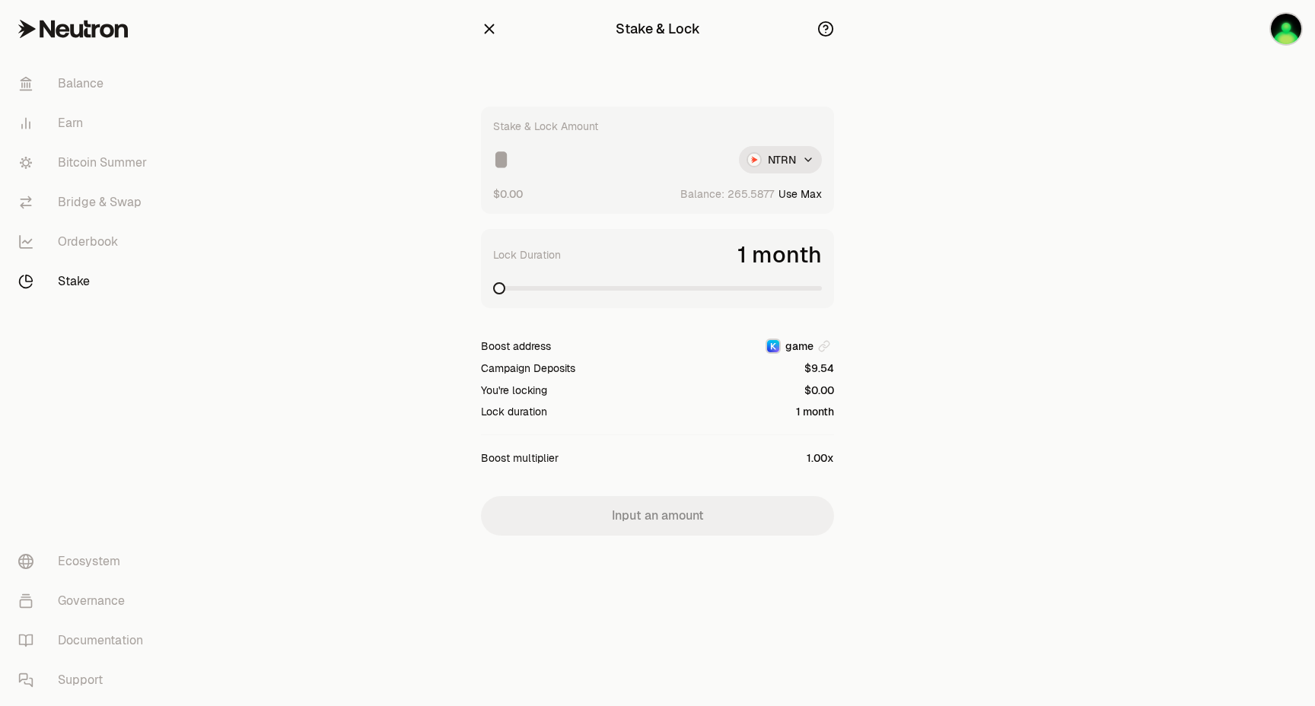
click at [904, 117] on section "Stake & Lock Stake & Lock Amount NTRN $0.00 Balance: Use Max Lock Duration 1 mo…" at bounding box center [657, 298] width 585 height 597
click at [784, 151] on html "Balance Earn Bitcoin Summer Bridge & Swap Orderbook Stake Ecosystem Governance …" at bounding box center [657, 353] width 1315 height 706
click at [902, 154] on html "Balance Earn Bitcoin Summer Bridge & Swap Orderbook Stake Ecosystem Governance …" at bounding box center [657, 353] width 1315 height 706
click at [482, 24] on icon "button" at bounding box center [489, 29] width 17 height 17
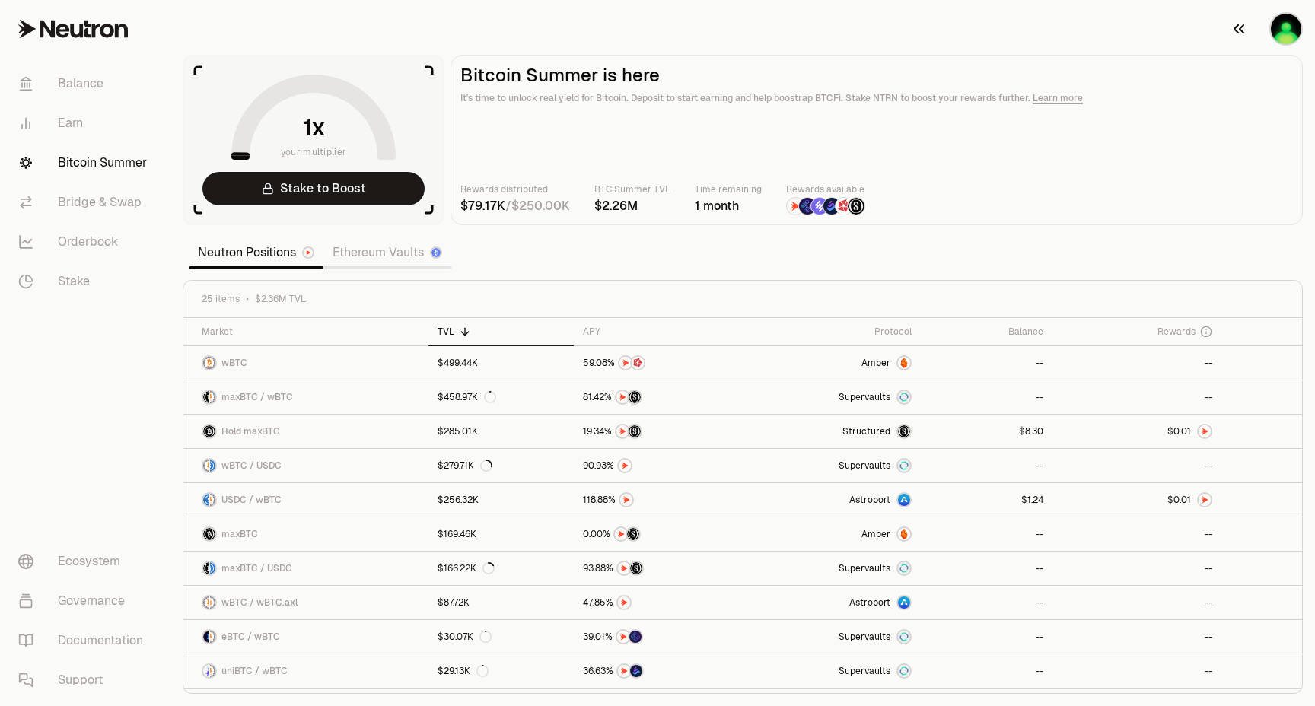
click at [1280, 27] on img "button" at bounding box center [1286, 29] width 30 height 30
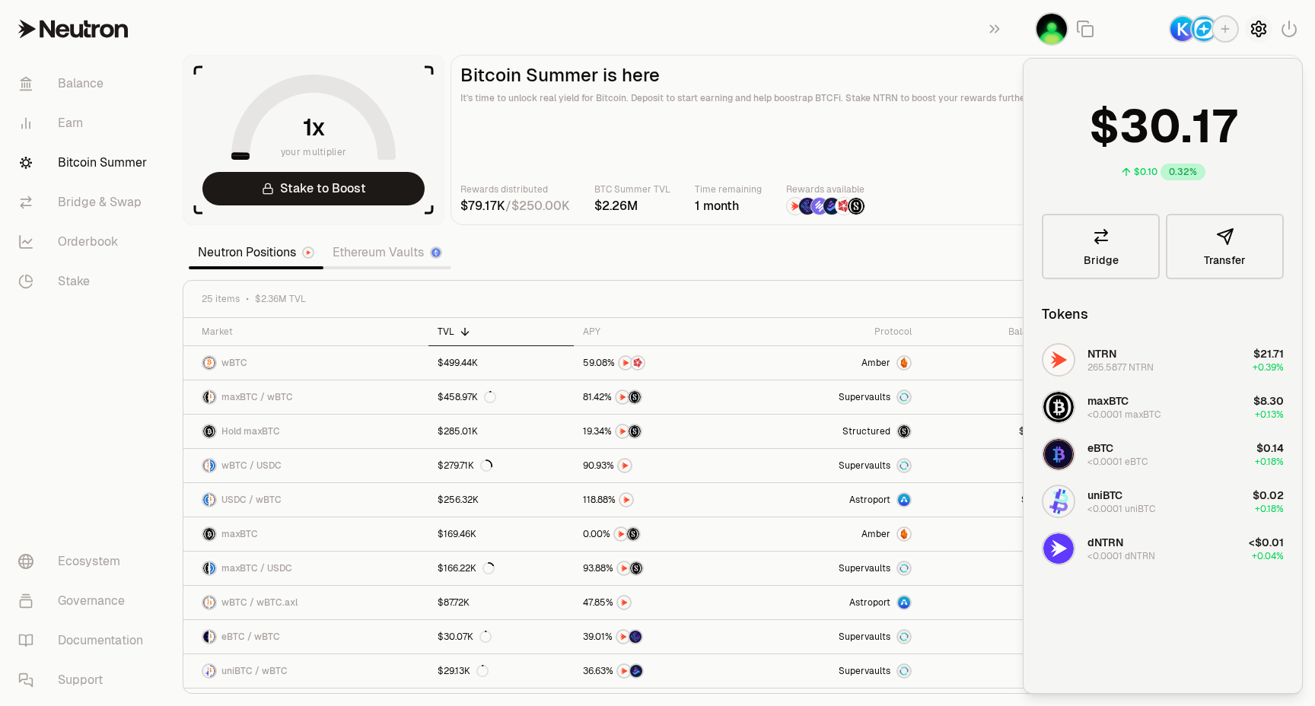
click at [1252, 32] on icon "button" at bounding box center [1259, 28] width 14 height 15
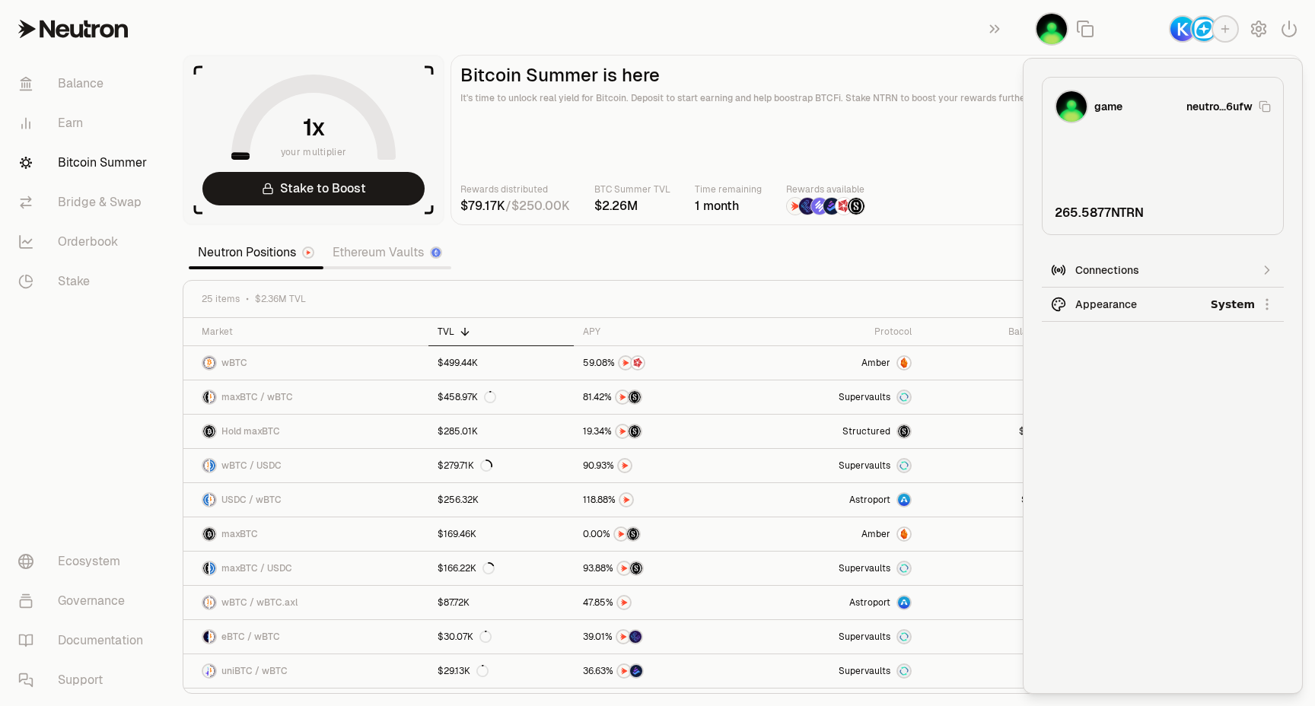
click at [1141, 269] on div "Connections" at bounding box center [1162, 269] width 175 height 15
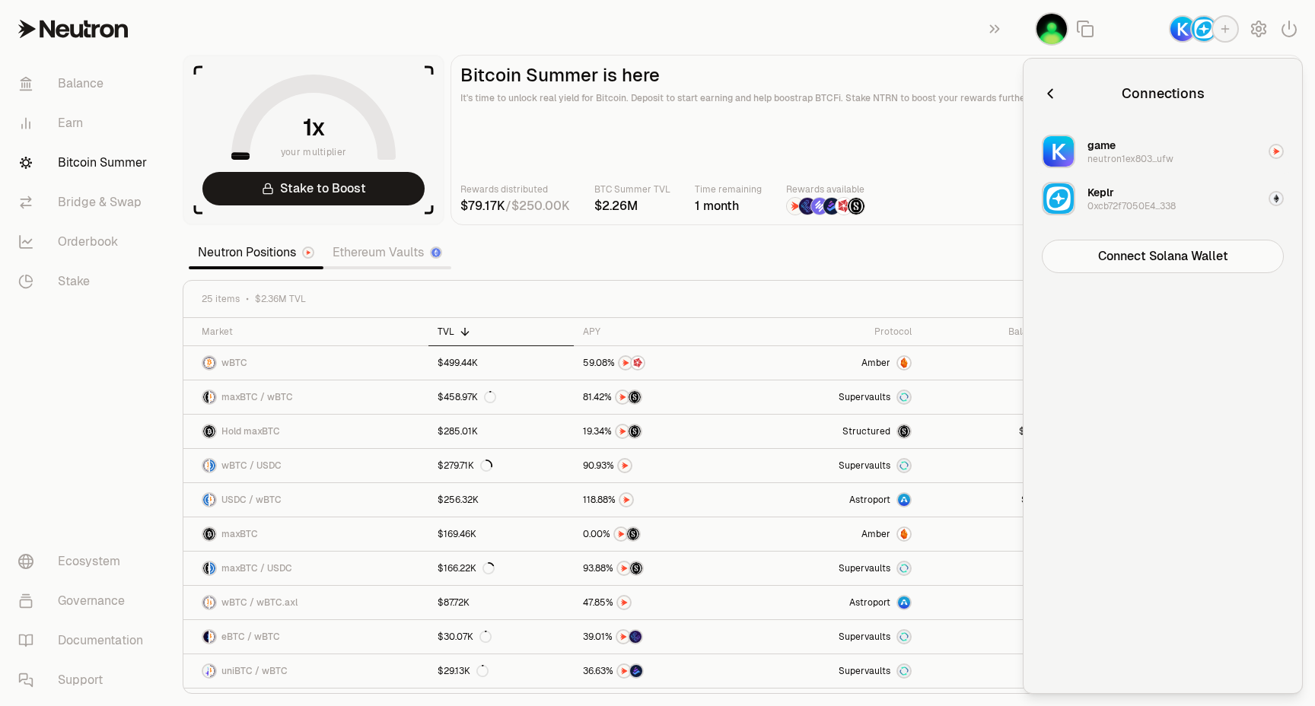
click at [1129, 154] on div "neutron1ex803...ufw" at bounding box center [1130, 159] width 86 height 12
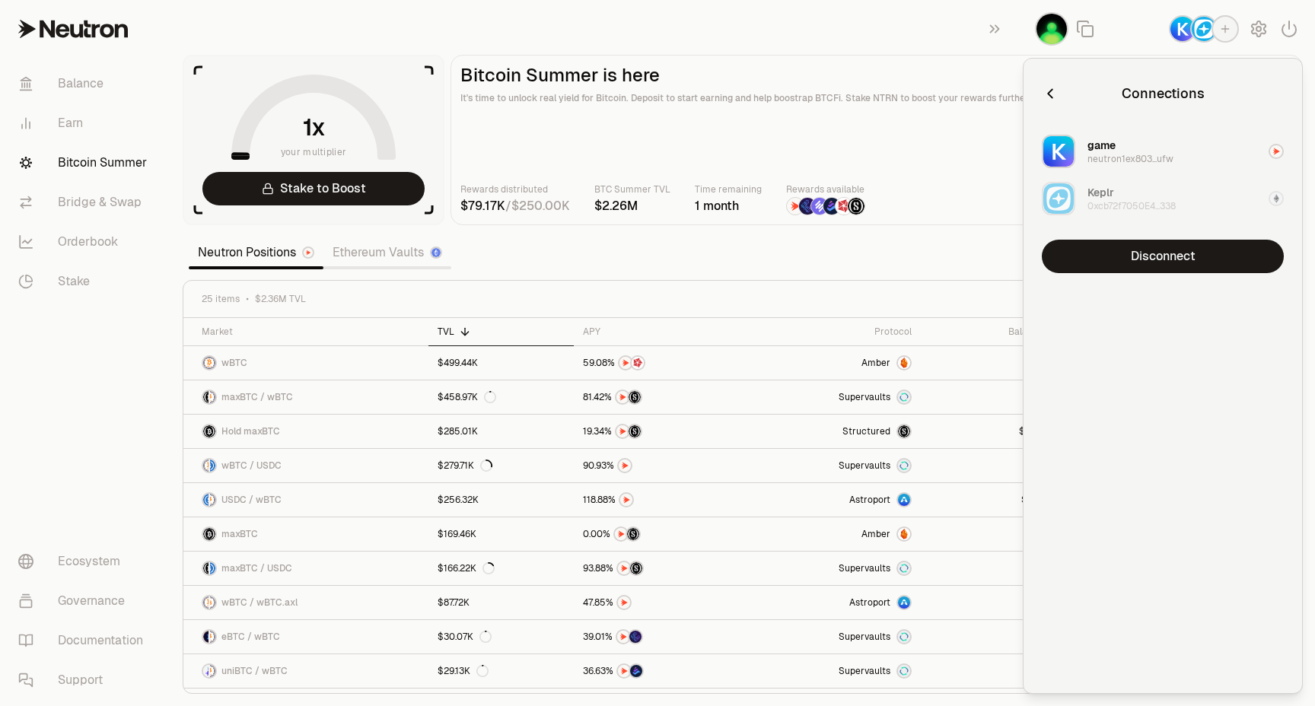
click at [1129, 154] on div "neutron1ex803...ufw" at bounding box center [1130, 159] width 86 height 12
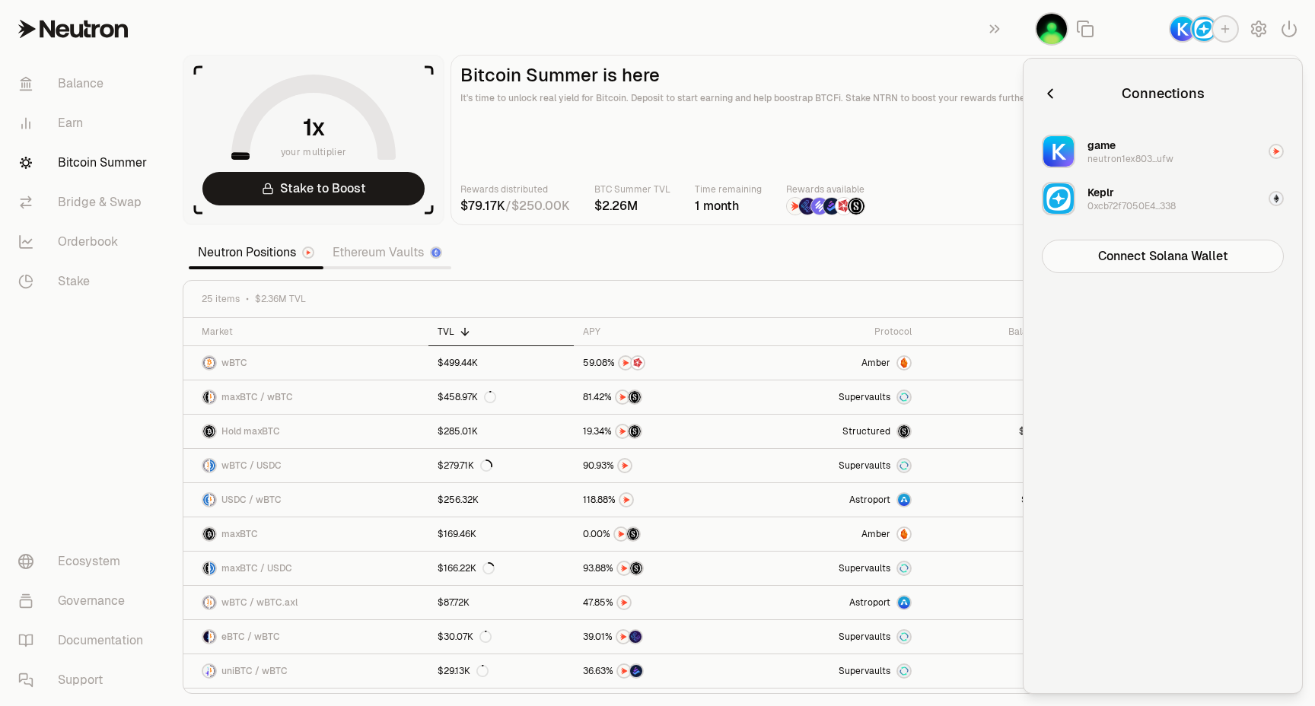
click at [1050, 91] on icon "button" at bounding box center [1050, 93] width 17 height 17
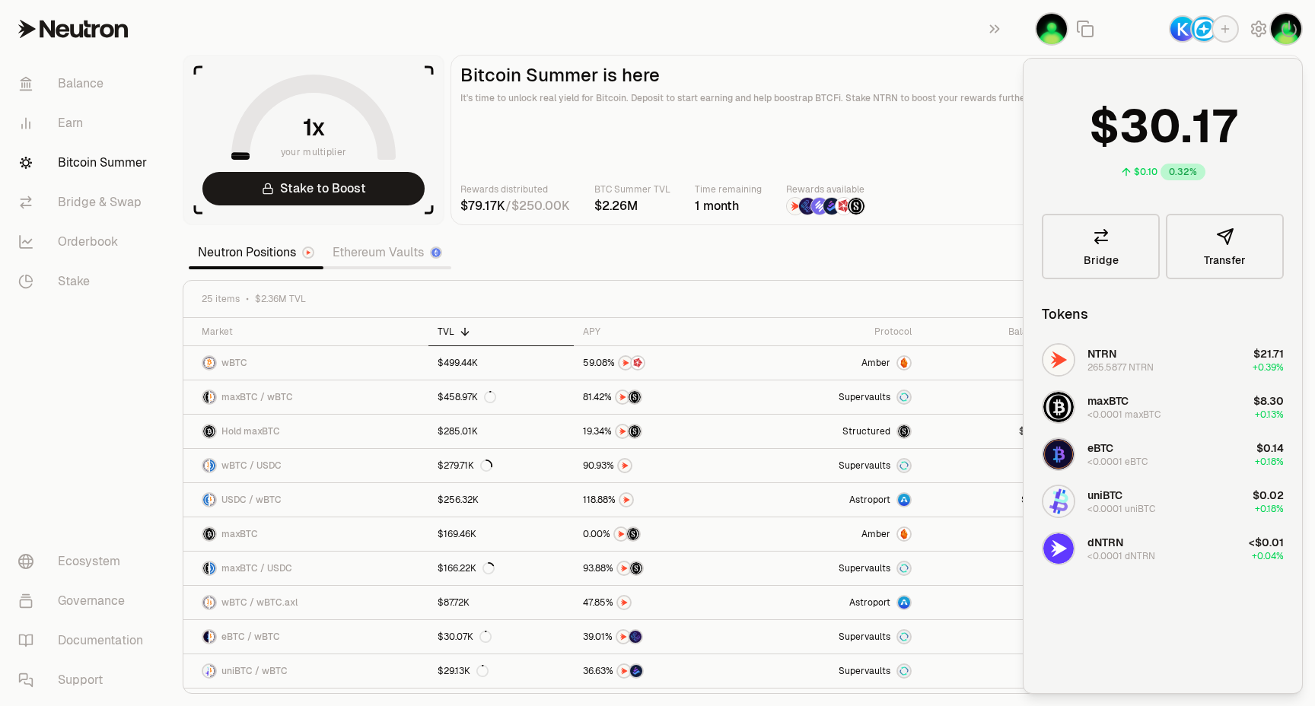
click at [912, 174] on main "Bitcoin Summer is here It's time to unlock real yield for Bitcoin. Deposit to s…" at bounding box center [876, 140] width 852 height 170
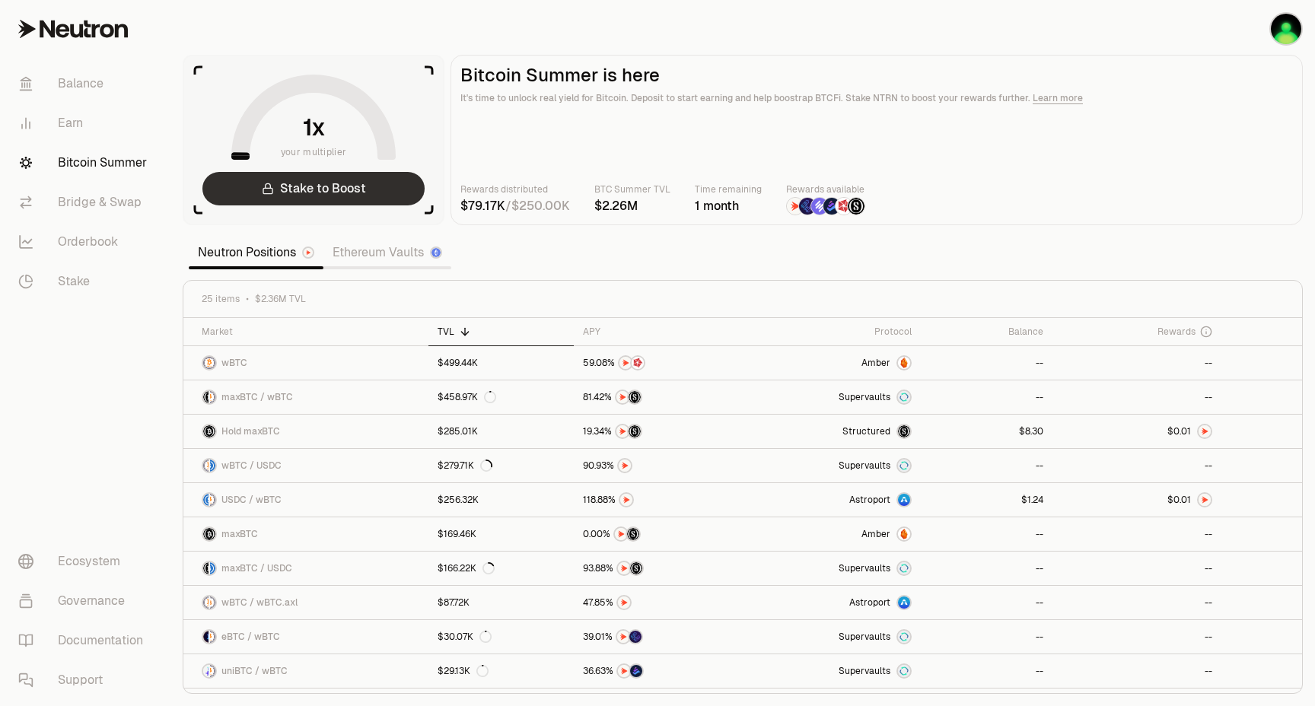
click at [349, 183] on link "Stake to Boost" at bounding box center [313, 188] width 222 height 33
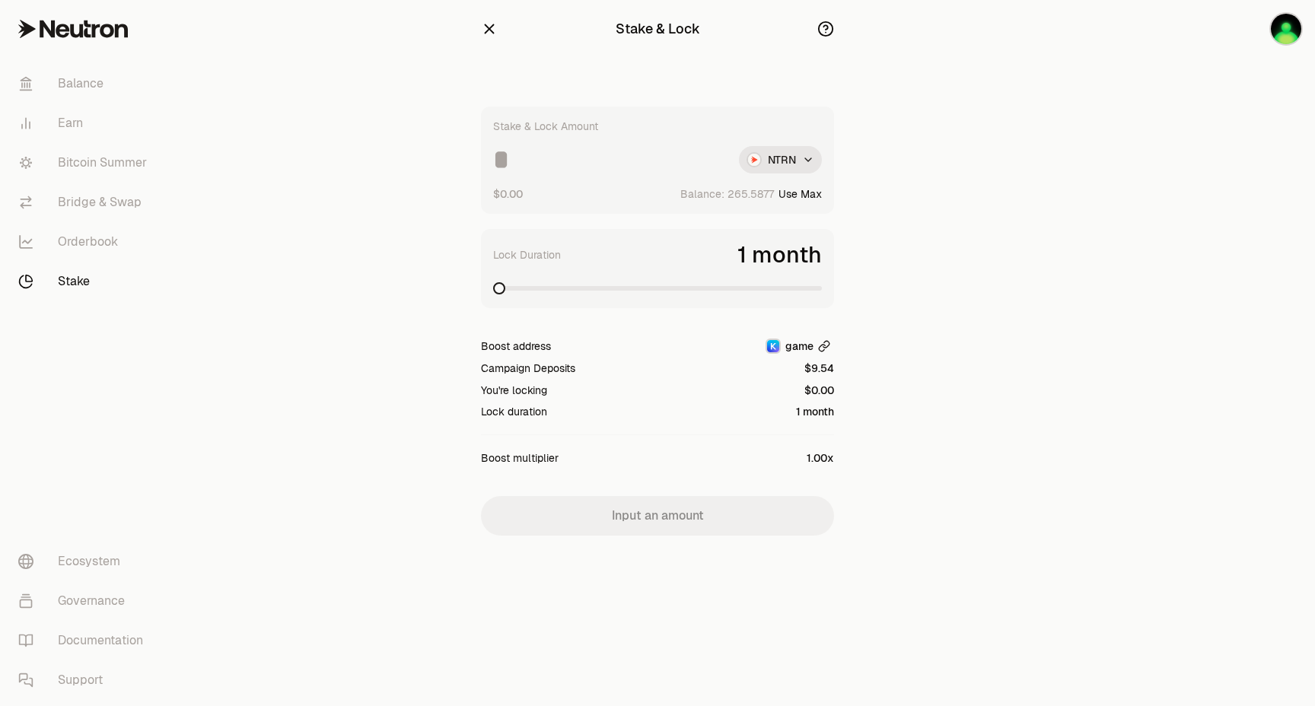
click at [804, 348] on span "game" at bounding box center [799, 346] width 28 height 15
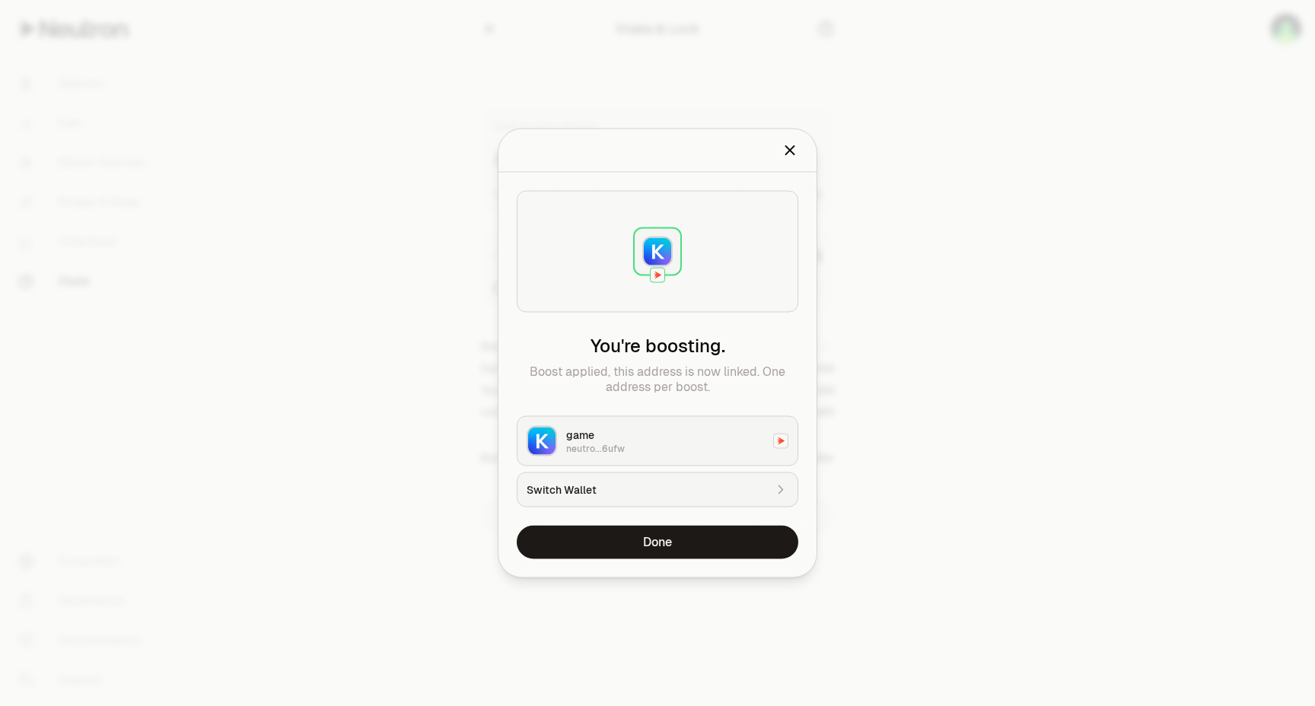
click at [607, 485] on div "Switch Wallet" at bounding box center [645, 489] width 237 height 15
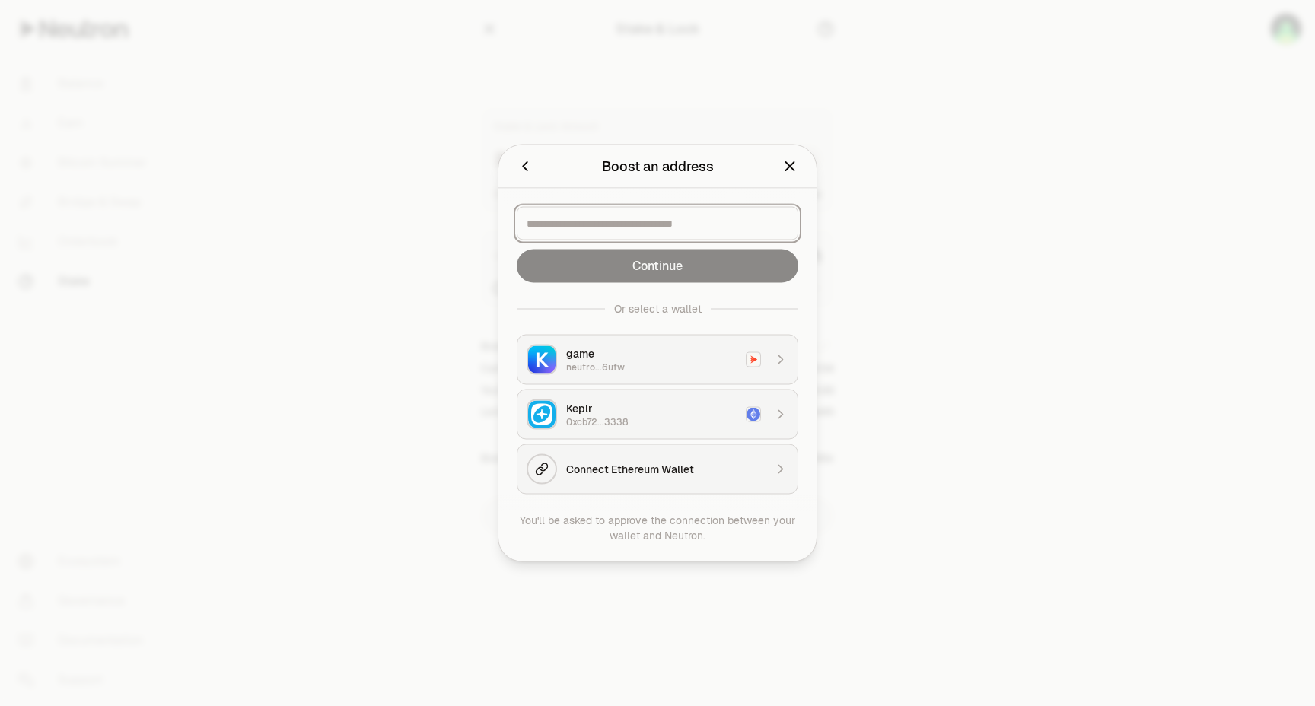
click at [697, 228] on input at bounding box center [658, 223] width 262 height 15
paste input "**********"
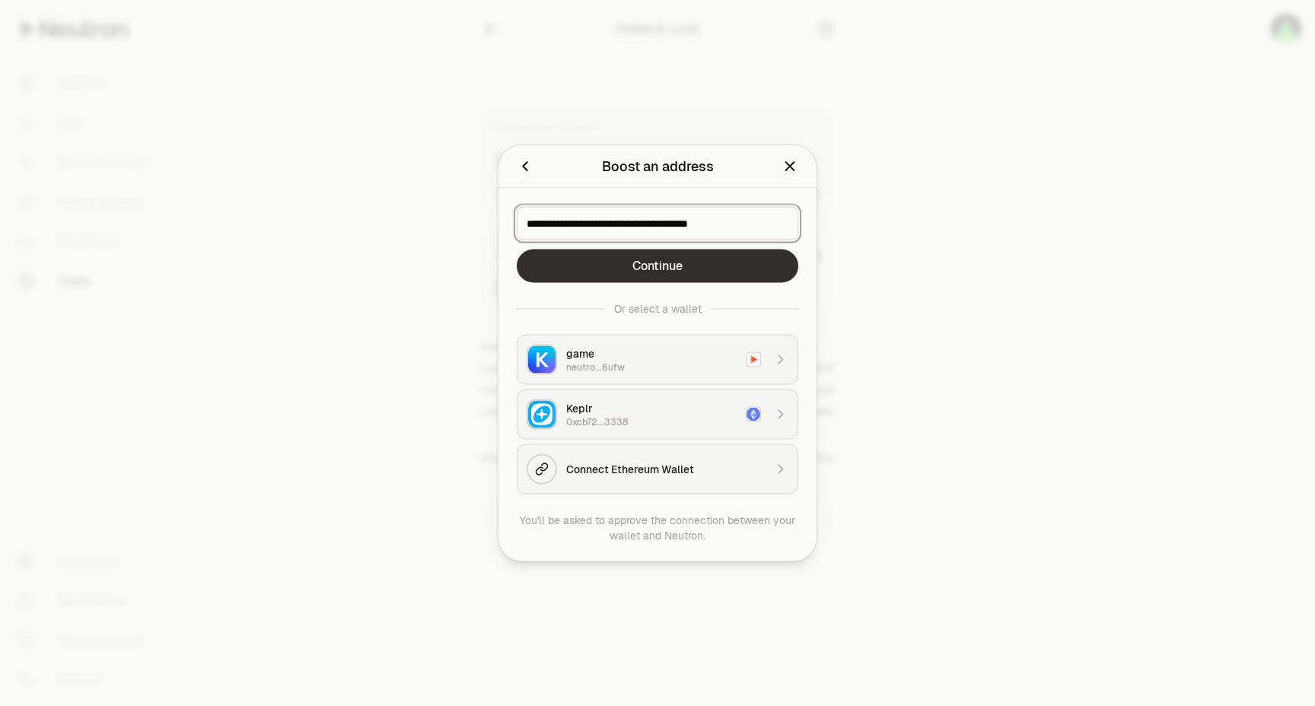
type input "**********"
click at [695, 253] on button "Continue" at bounding box center [658, 266] width 282 height 33
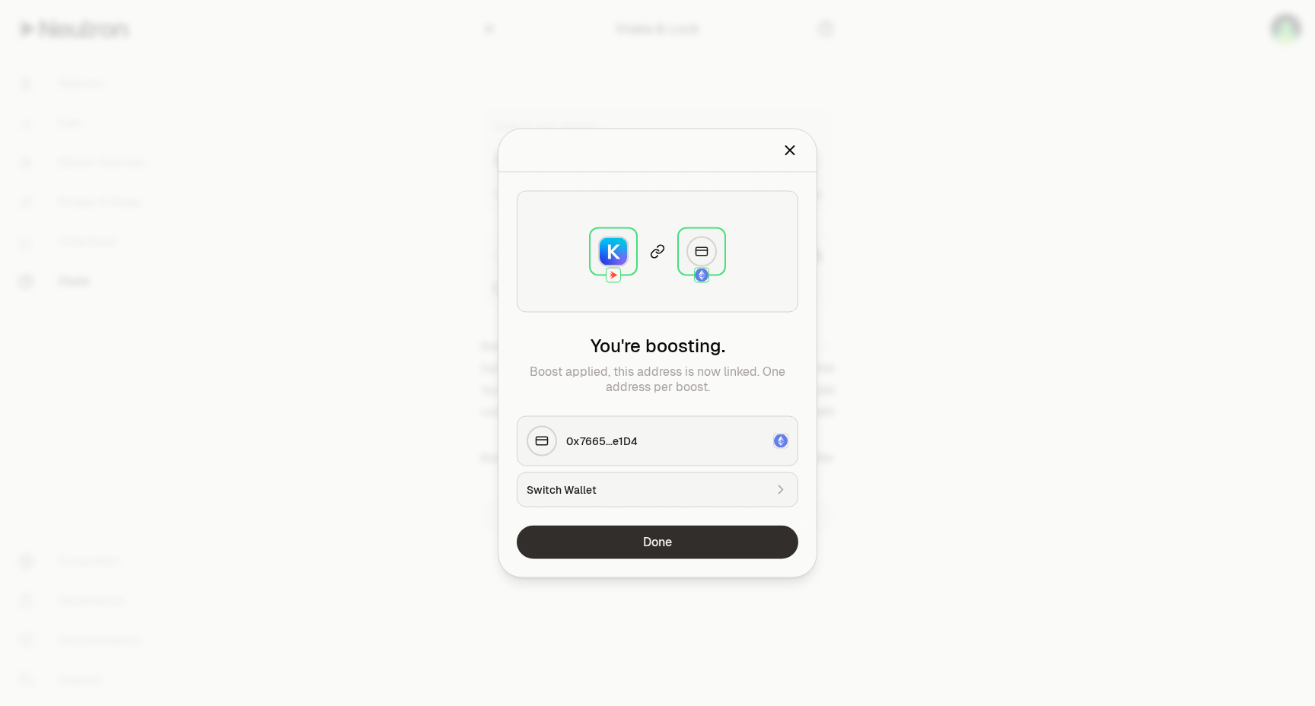
click at [631, 545] on button "Done" at bounding box center [658, 542] width 282 height 33
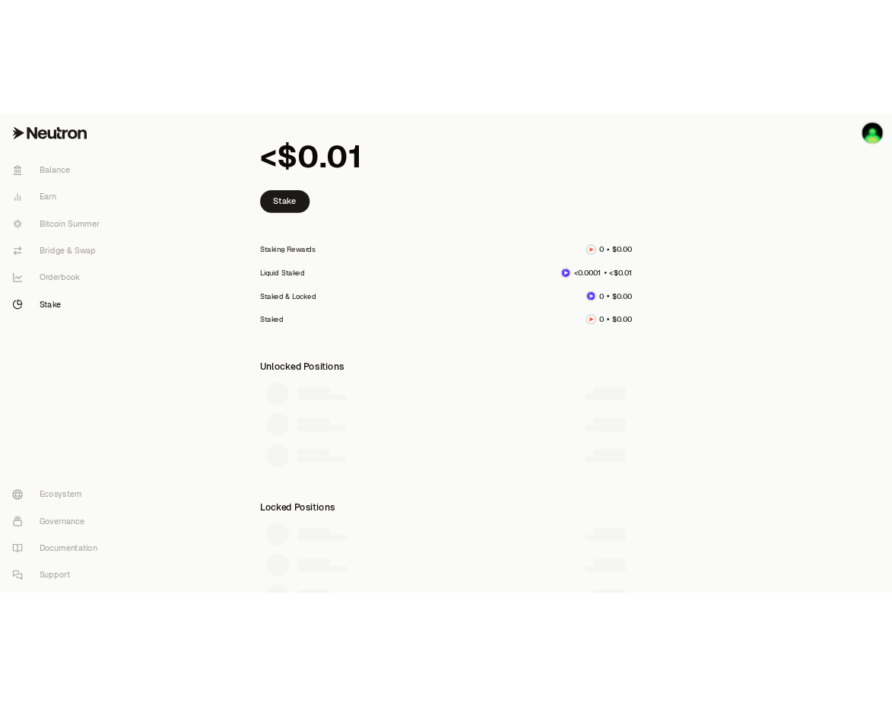
scroll to position [245, 0]
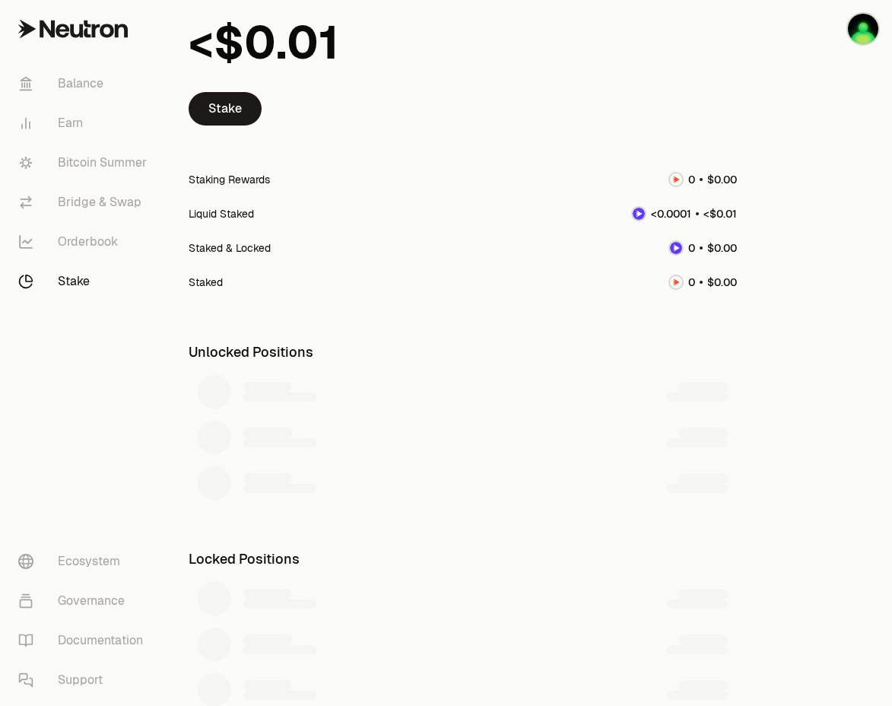
scroll to position [135, 0]
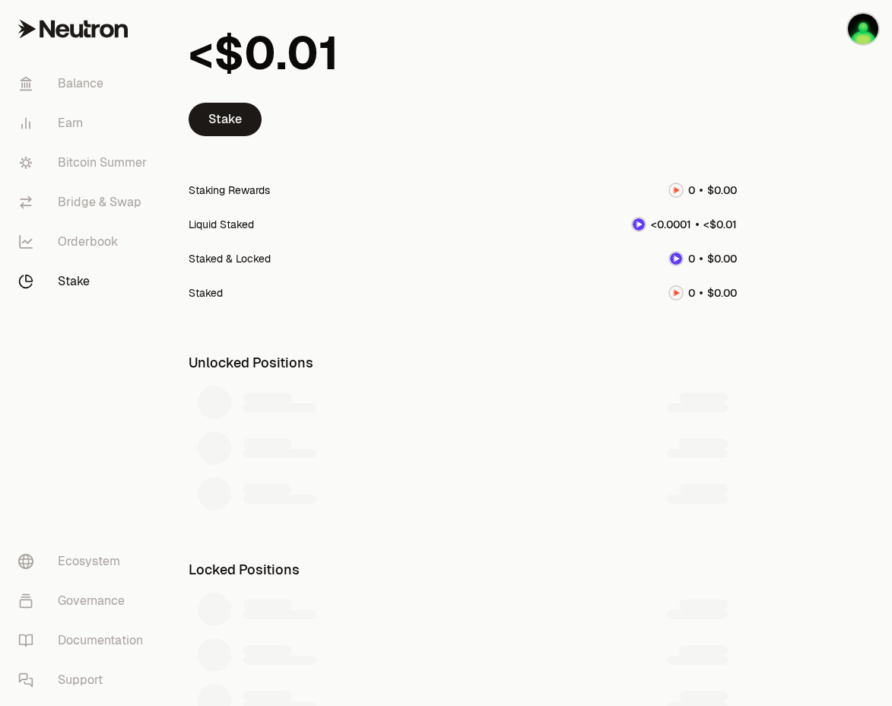
scroll to position [114, 0]
